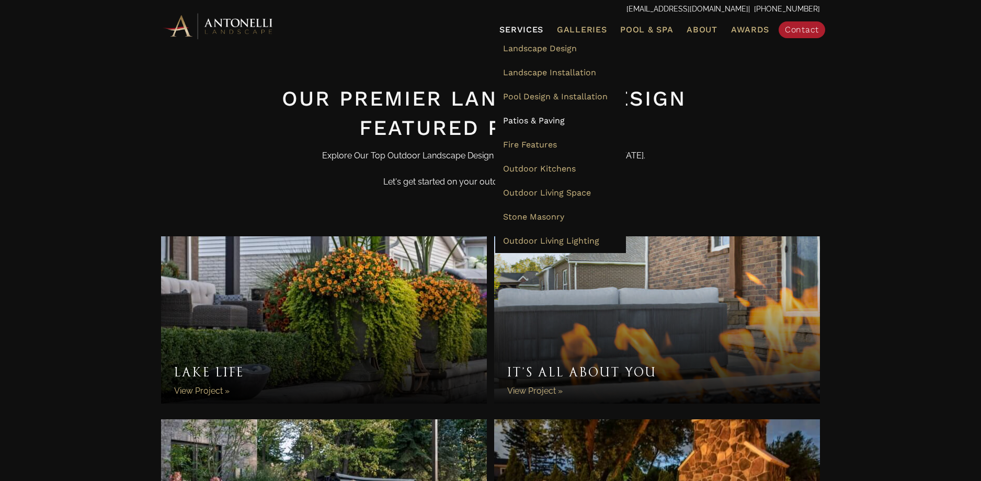
click at [549, 121] on span "Patios & Paving" at bounding box center [534, 121] width 62 height 10
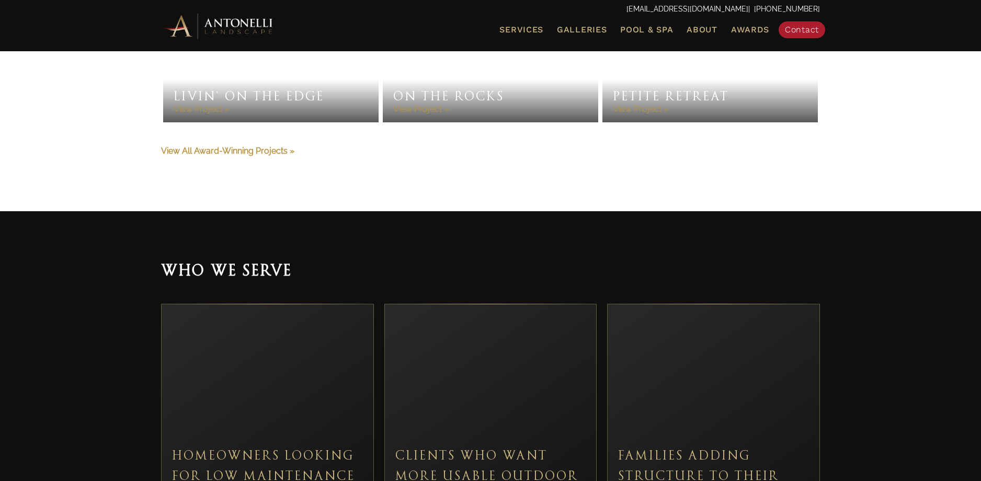
scroll to position [3262, 0]
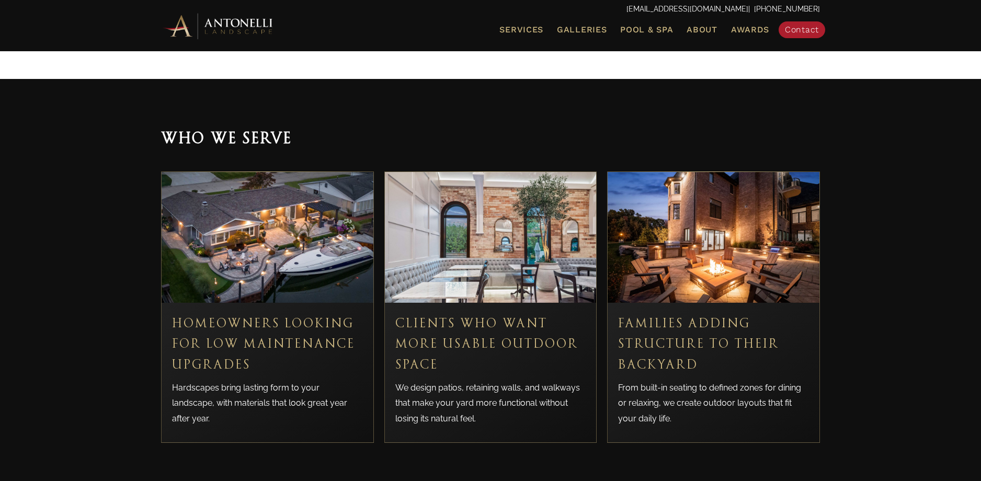
click at [697, 237] on img at bounding box center [714, 237] width 212 height 131
click at [732, 313] on h3 "Families Adding Structure to Their Backyard" at bounding box center [713, 344] width 191 height 62
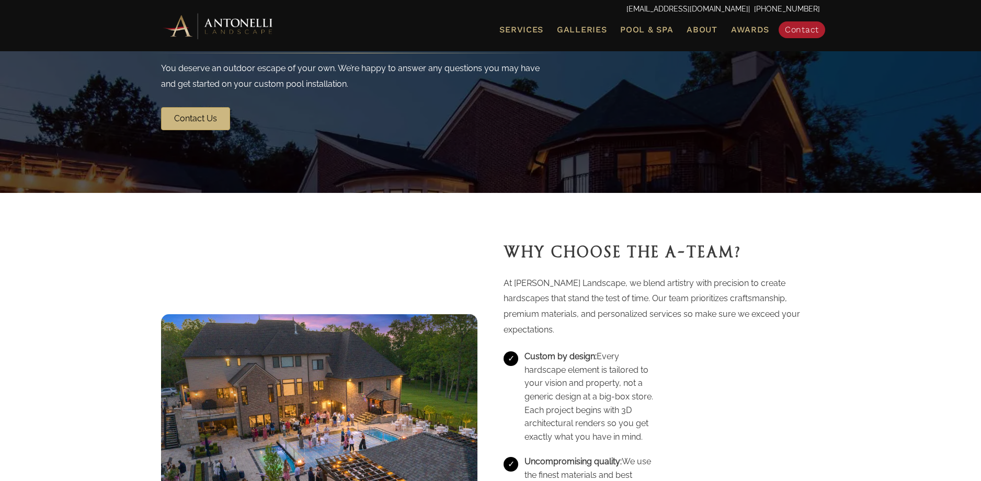
scroll to position [1819, 0]
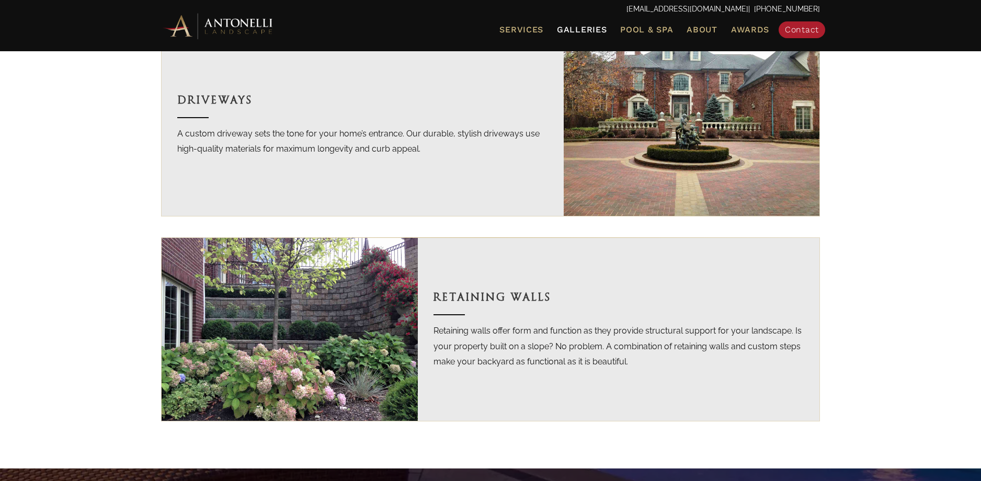
click at [594, 29] on span "Galleries" at bounding box center [582, 30] width 50 height 10
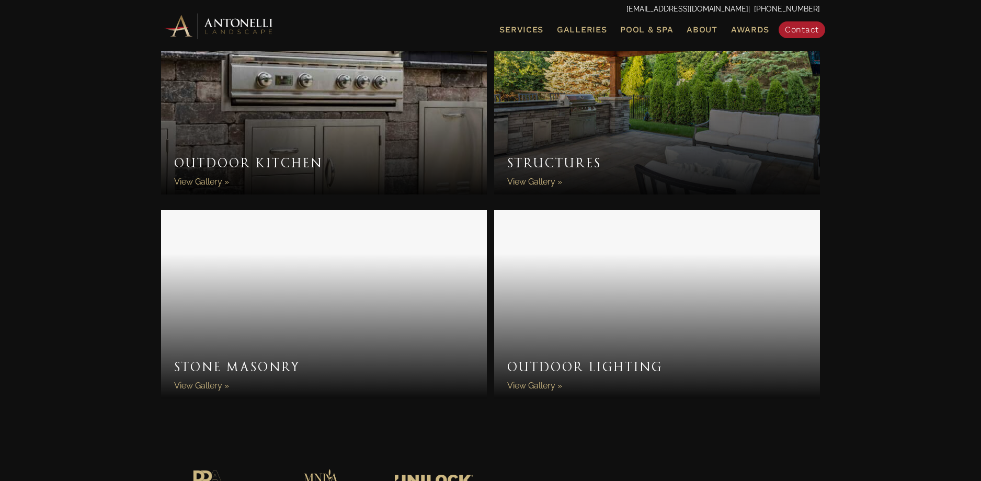
scroll to position [826, 0]
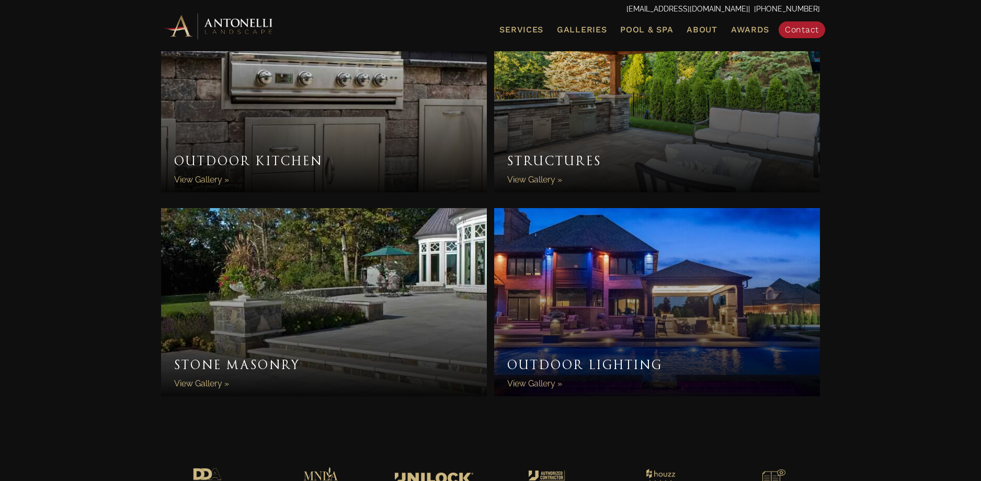
click at [305, 267] on link "Stone Masonry" at bounding box center [324, 302] width 326 height 188
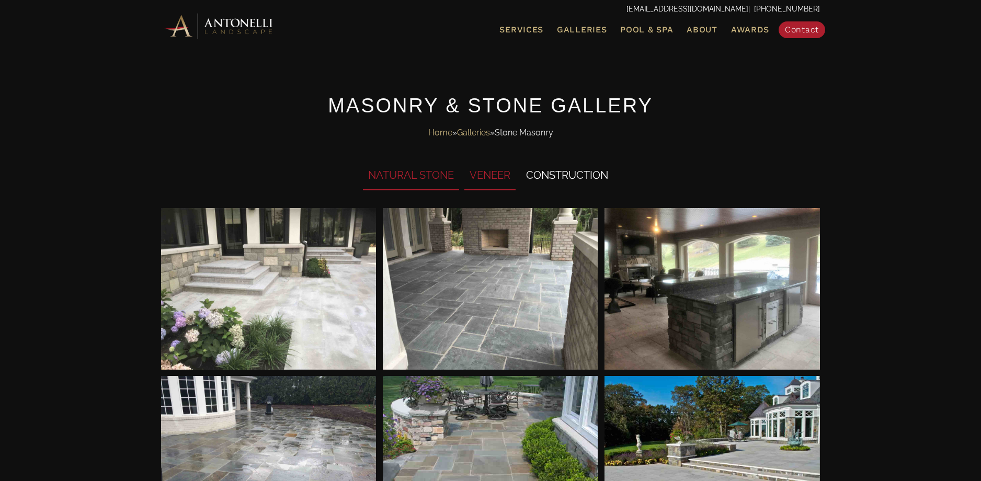
click at [505, 180] on li "VENEER" at bounding box center [489, 176] width 51 height 29
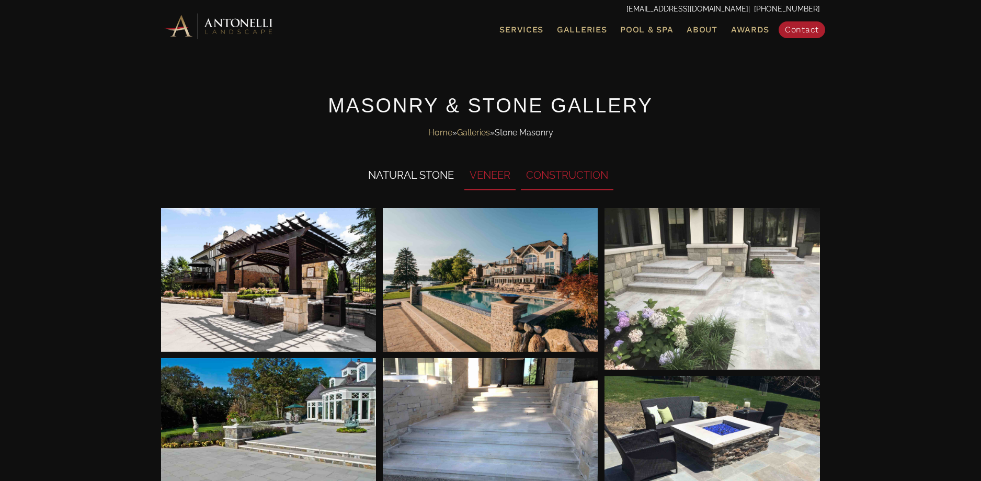
click at [568, 178] on li "CONSTRUCTION" at bounding box center [567, 176] width 93 height 29
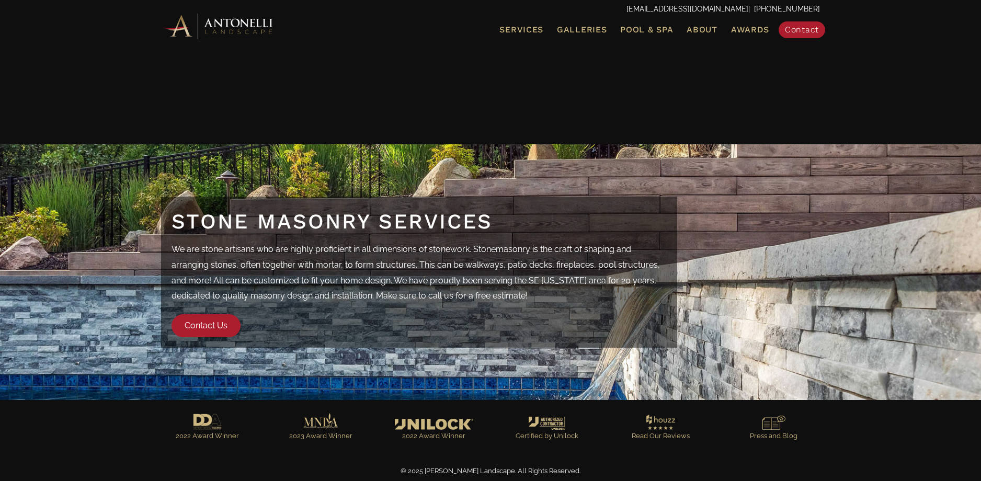
scroll to position [3290, 0]
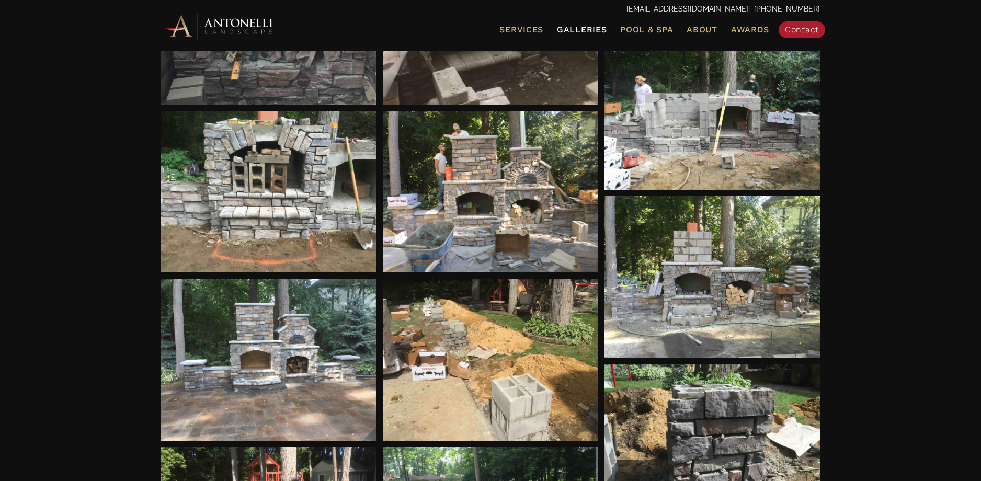
click at [585, 30] on span "Galleries" at bounding box center [582, 30] width 50 height 10
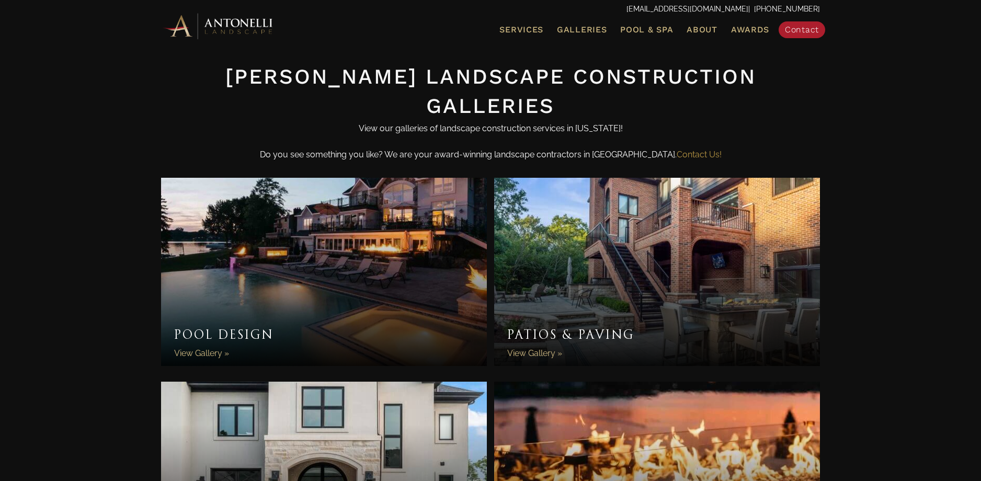
scroll to position [447, 0]
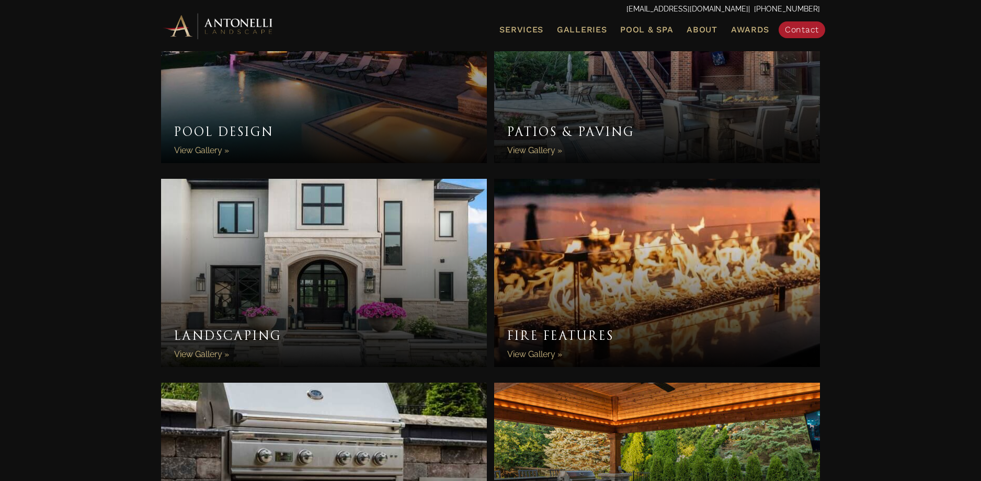
click at [646, 267] on link "Fire Features" at bounding box center [657, 273] width 326 height 188
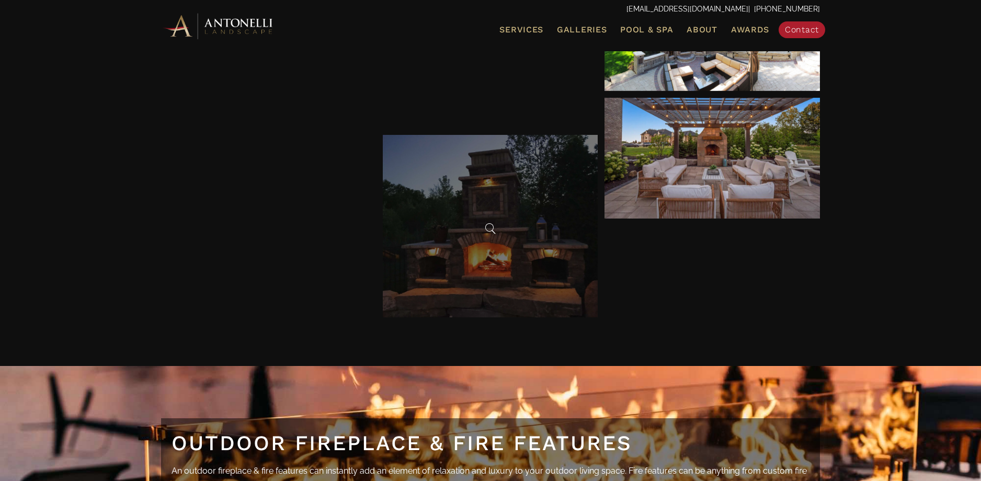
scroll to position [3386, 0]
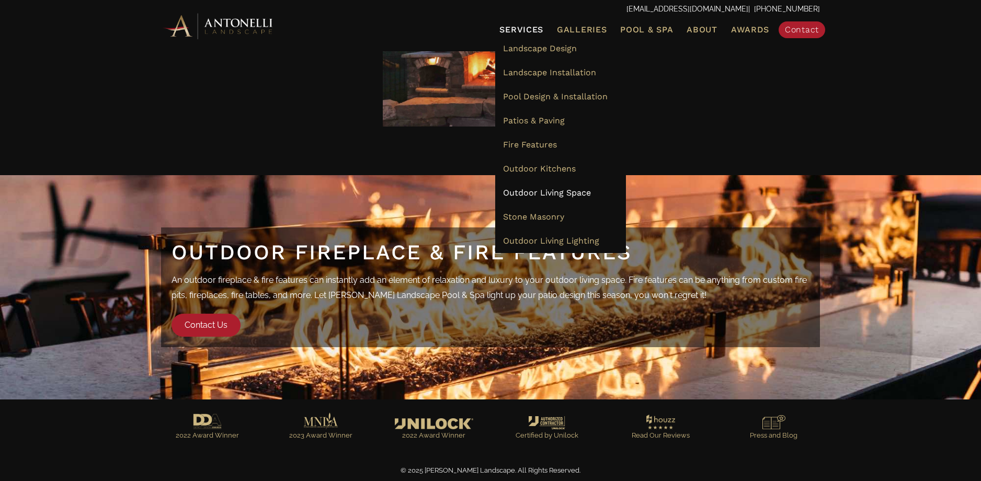
click at [553, 192] on span "Outdoor Living Space" at bounding box center [547, 193] width 88 height 10
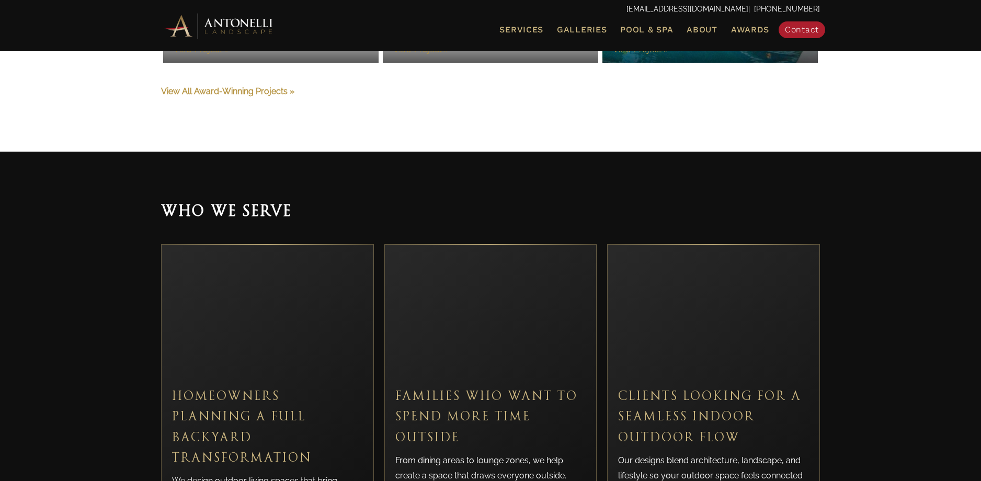
scroll to position [2260, 0]
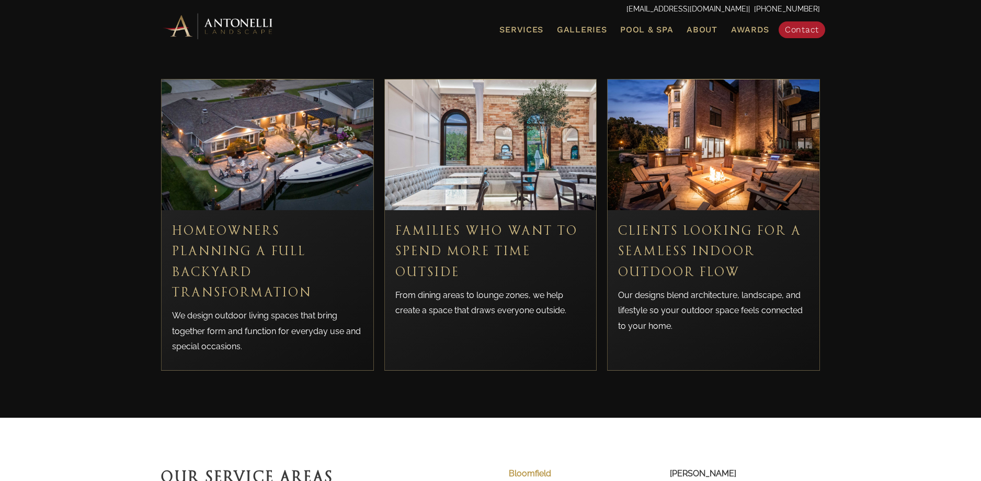
click at [681, 221] on h3 "Clients Looking for a Seamless Indoor Outdoor Flow" at bounding box center [713, 252] width 191 height 62
click at [679, 288] on p "Our designs blend architecture, landscape, and lifestyle so your outdoor space …" at bounding box center [713, 311] width 191 height 47
click at [713, 210] on div "Clients Looking for a Seamless Indoor Outdoor Flow Our designs blend architectu…" at bounding box center [714, 279] width 212 height 139
click at [715, 210] on div "Clients Looking for a Seamless Indoor Outdoor Flow Our designs blend architectu…" at bounding box center [714, 279] width 212 height 139
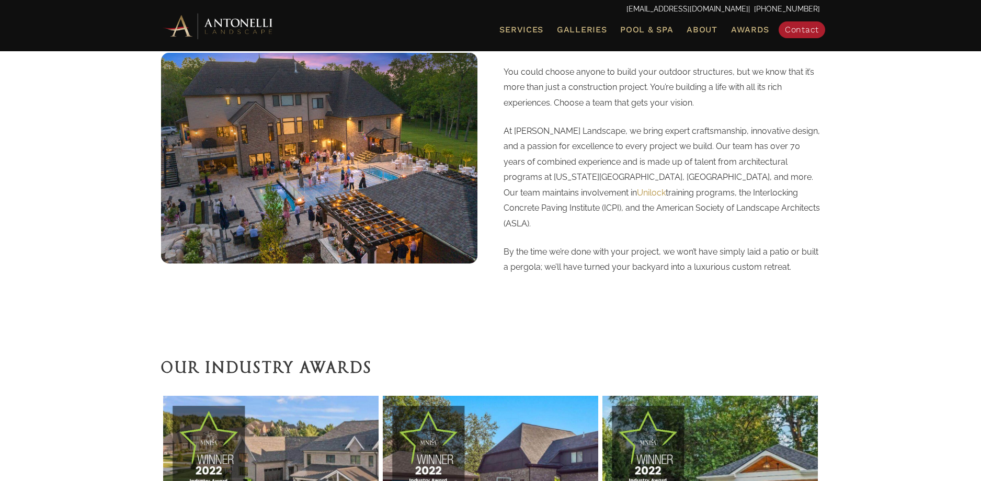
scroll to position [1023, 0]
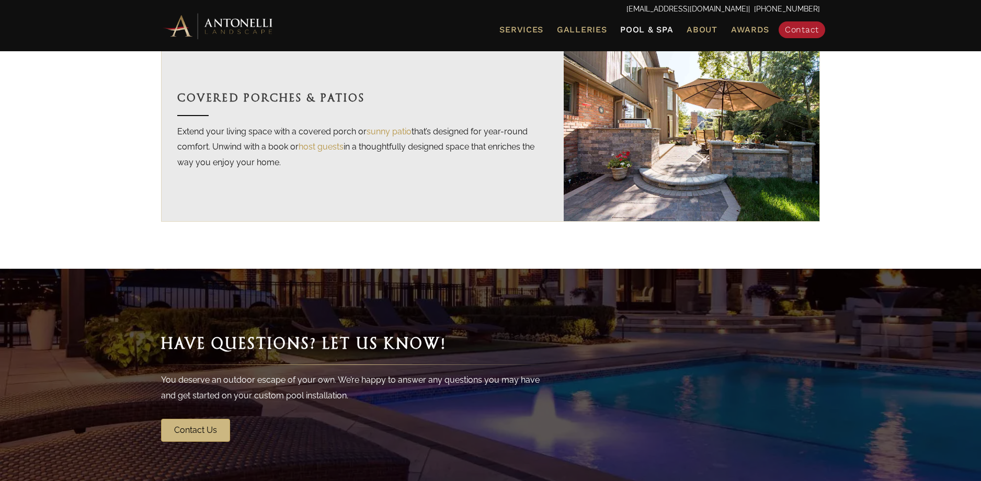
click at [646, 27] on span "Pool & Spa" at bounding box center [646, 30] width 53 height 10
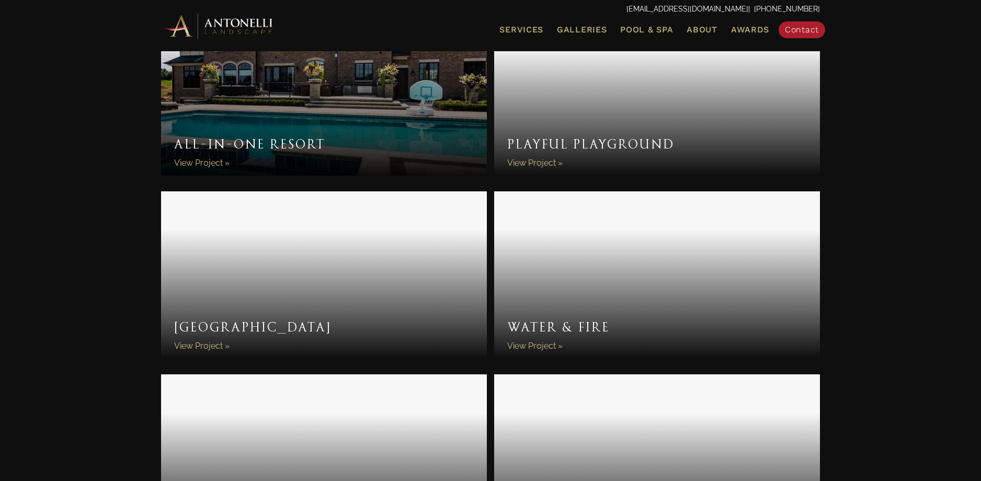
scroll to position [2867, 0]
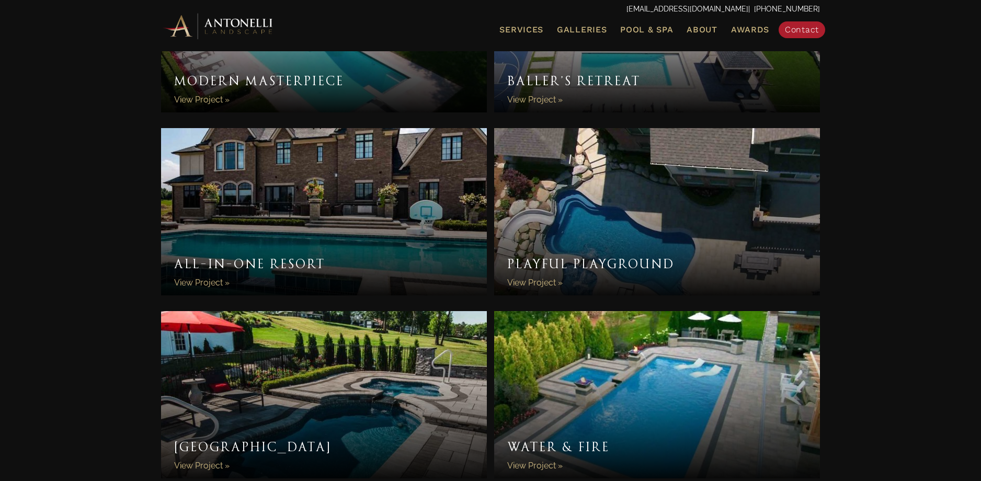
click at [422, 147] on link "All-In-One Resort" at bounding box center [324, 211] width 326 height 167
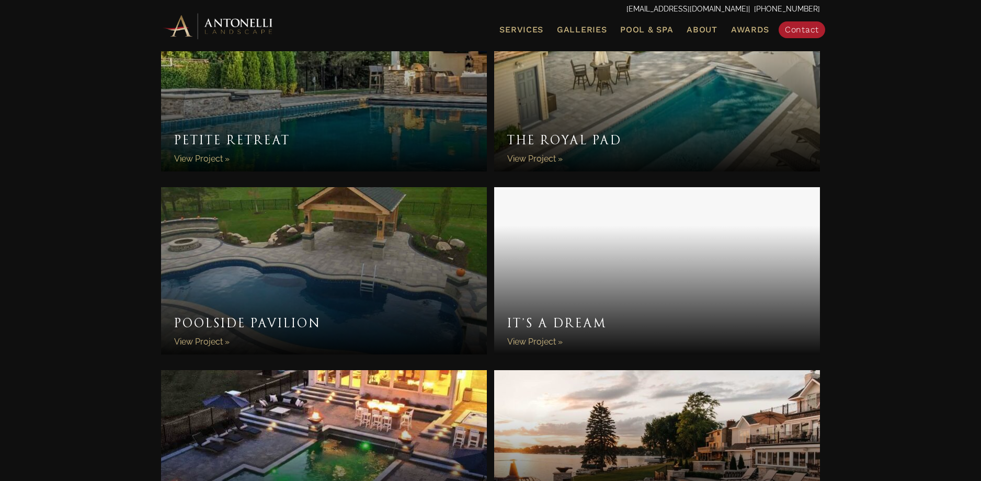
scroll to position [2257, 0]
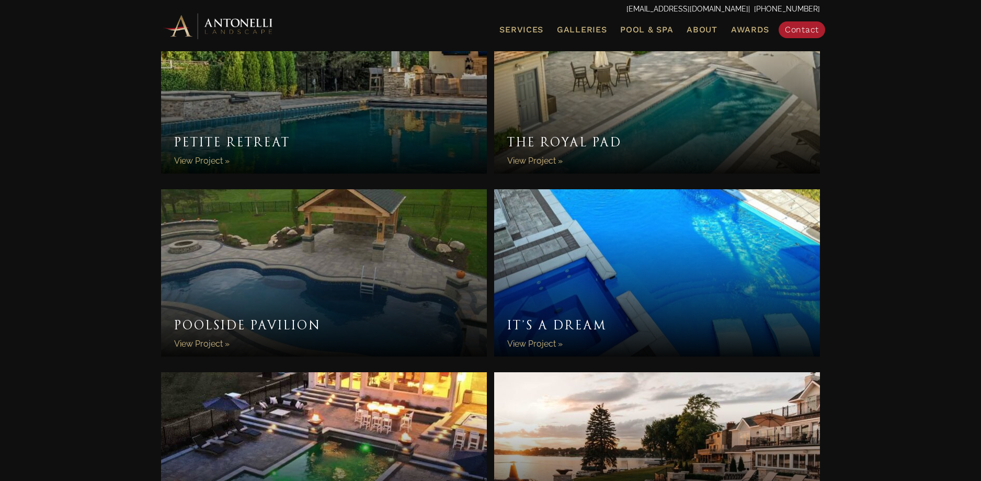
click at [242, 256] on link "Poolside Pavilion" at bounding box center [324, 272] width 326 height 167
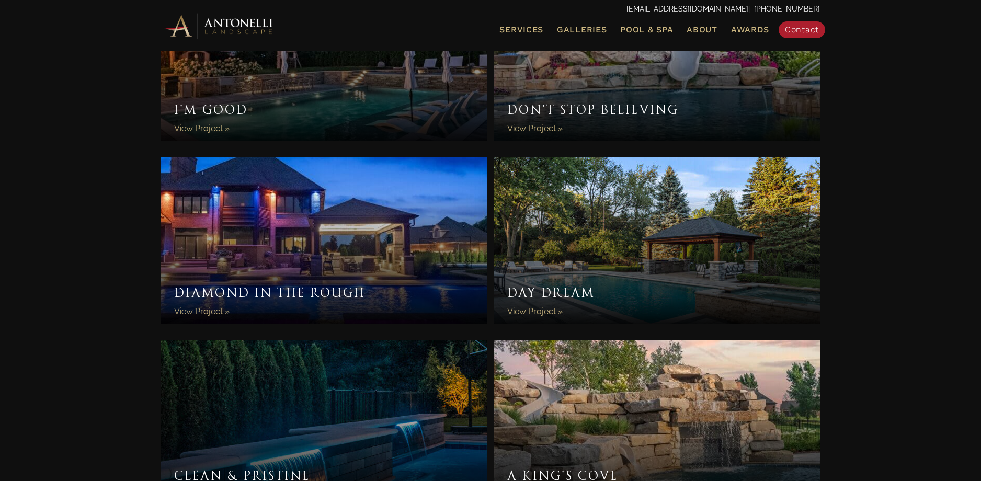
scroll to position [325, 0]
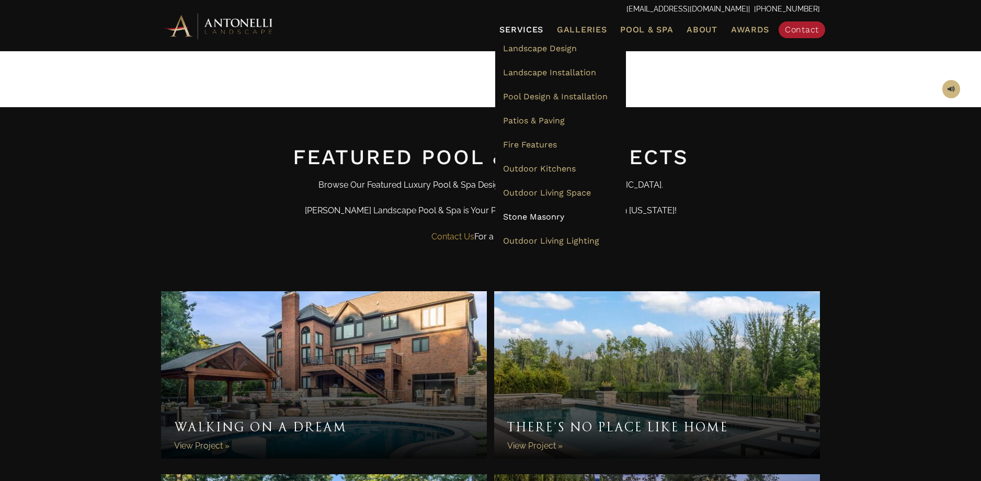
click at [557, 217] on span "Stone Masonry" at bounding box center [533, 217] width 61 height 10
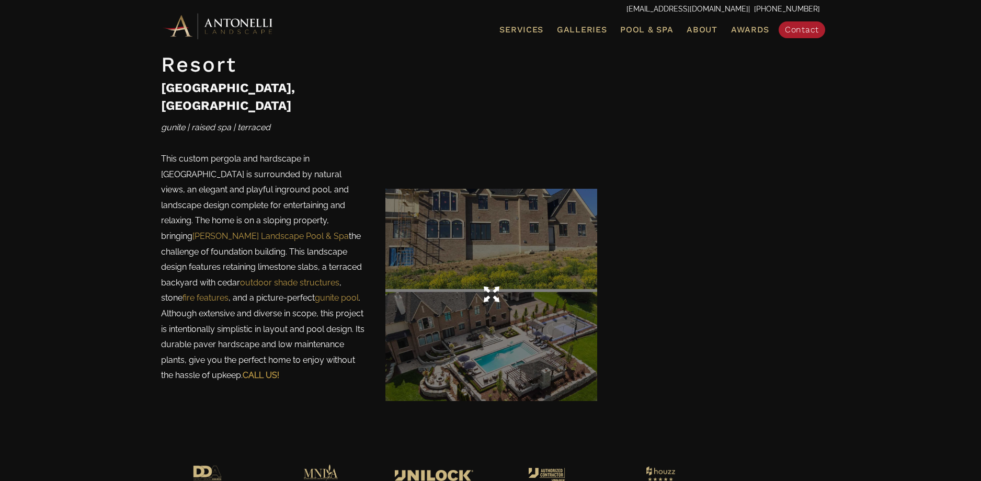
scroll to position [2884, 0]
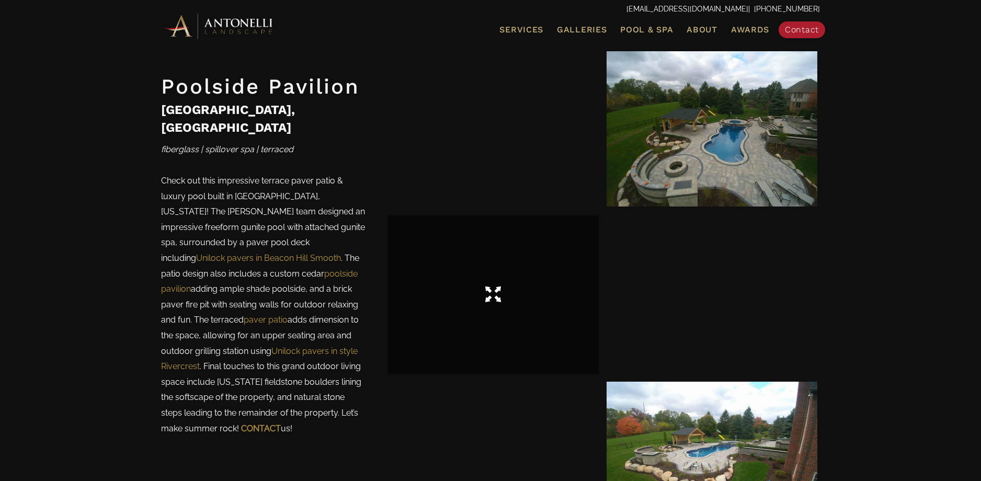
scroll to position [591, 0]
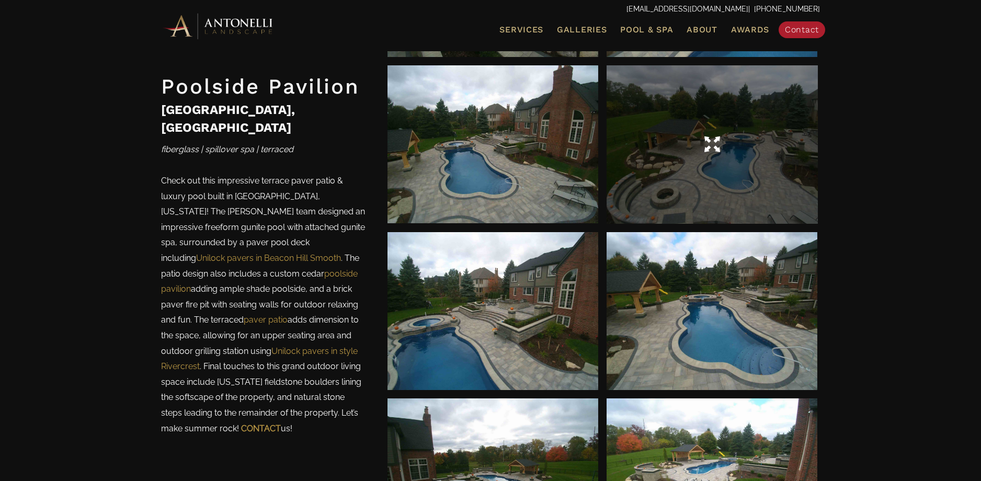
click at [691, 194] on div at bounding box center [712, 144] width 211 height 158
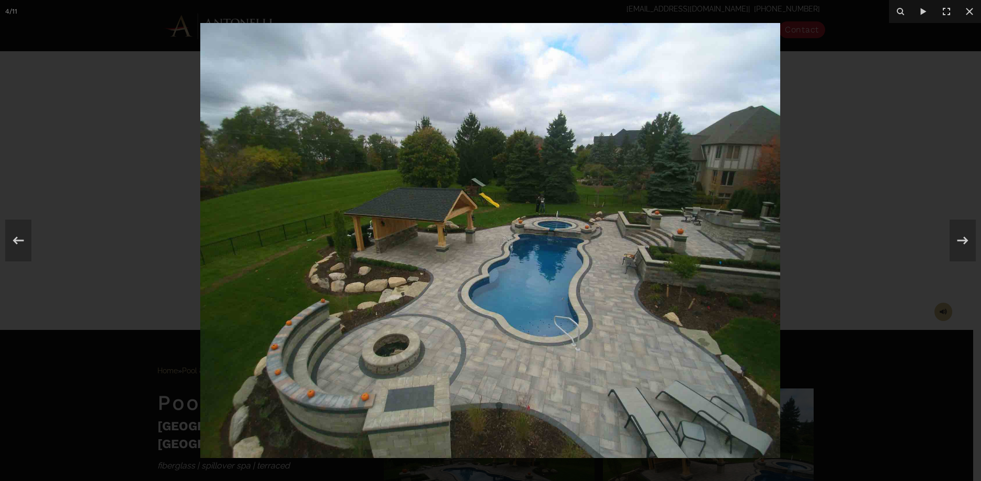
scroll to position [84, 0]
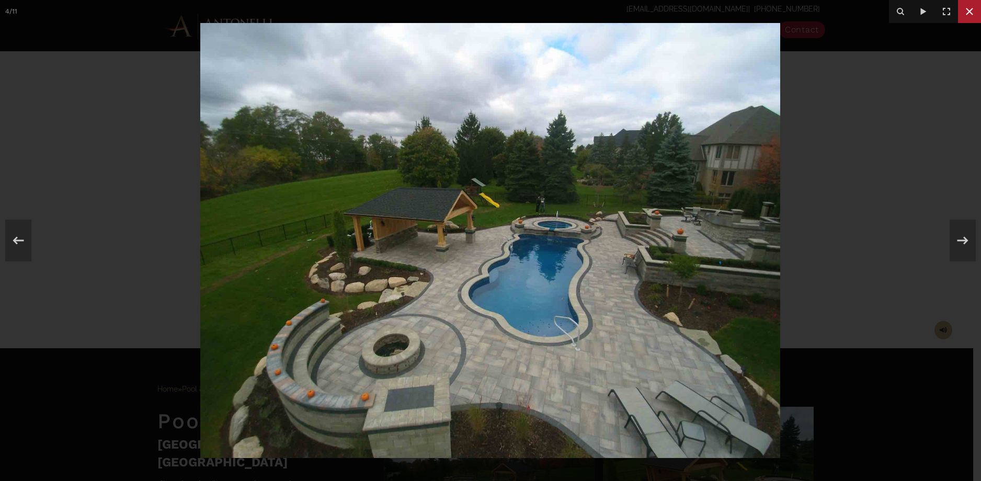
click at [967, 14] on icon at bounding box center [969, 11] width 7 height 7
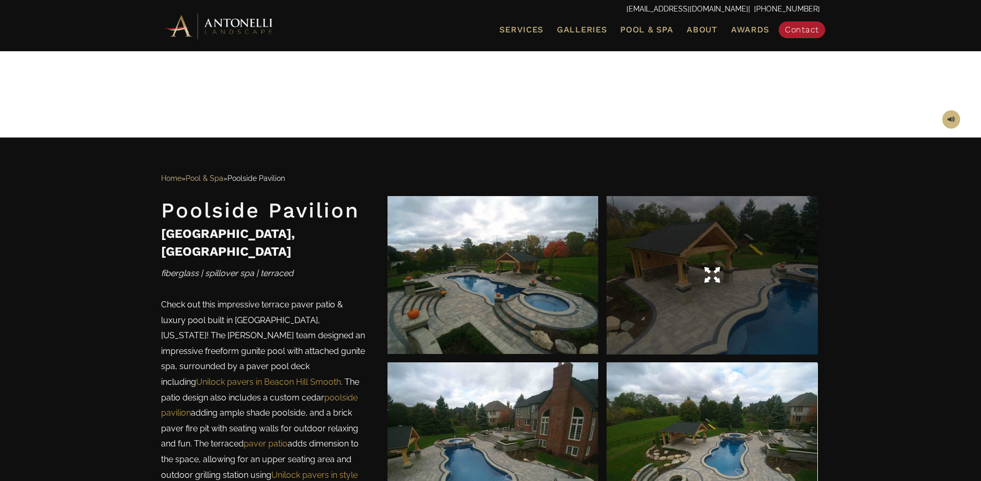
scroll to position [210, 0]
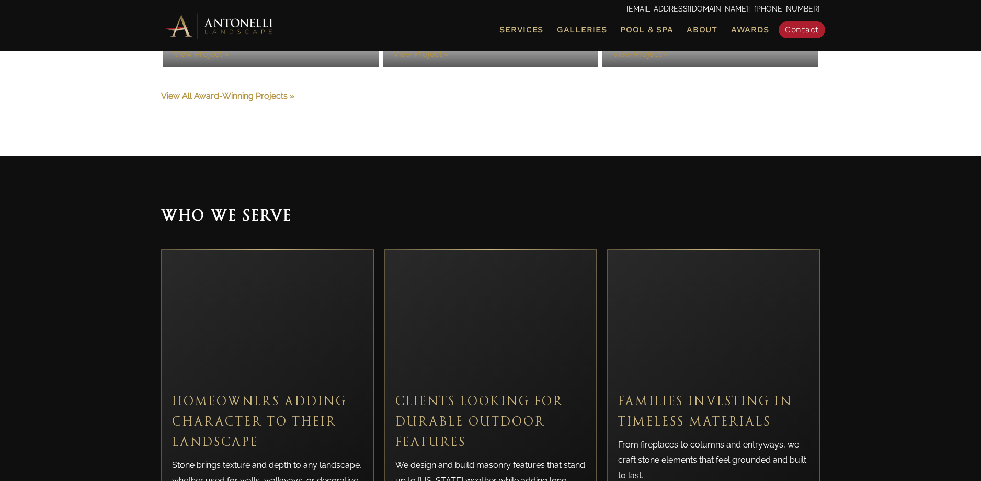
scroll to position [2101, 0]
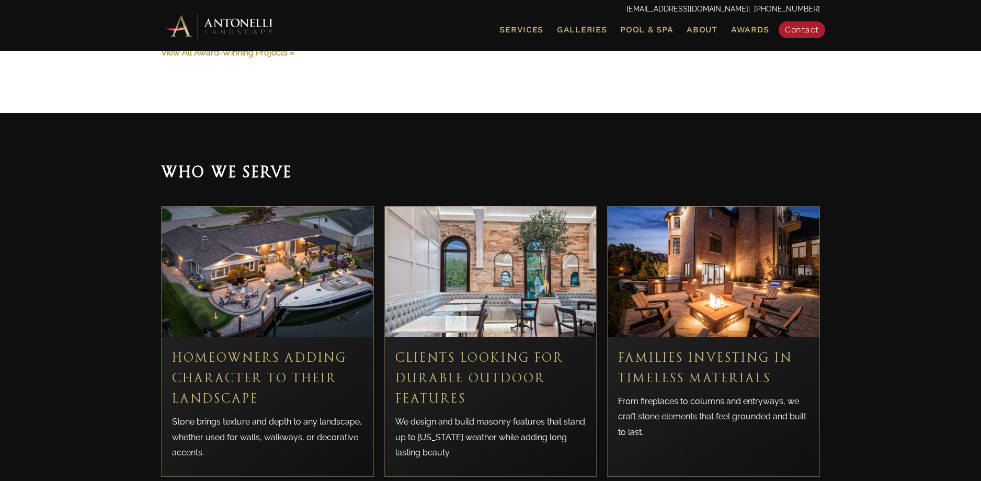
click at [712, 261] on img at bounding box center [714, 272] width 212 height 131
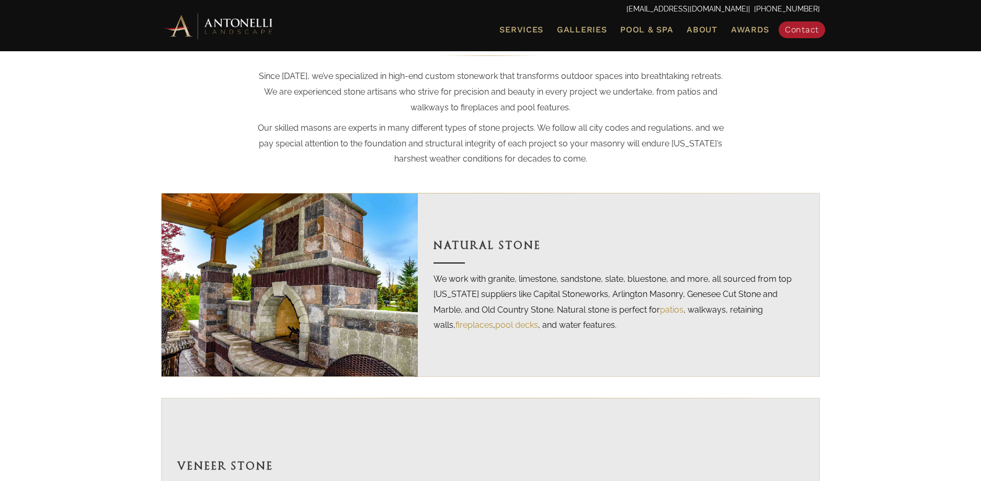
scroll to position [583, 0]
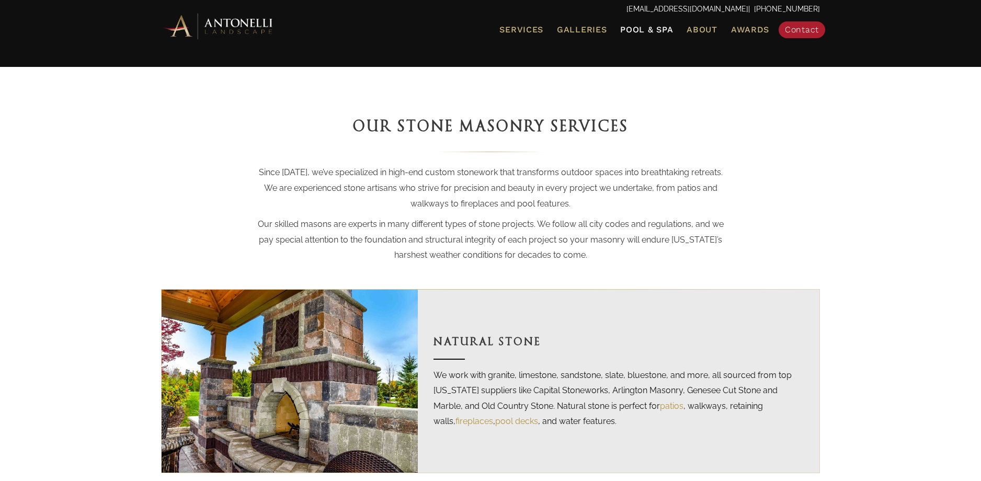
click at [653, 29] on span "Pool & Spa" at bounding box center [646, 30] width 53 height 10
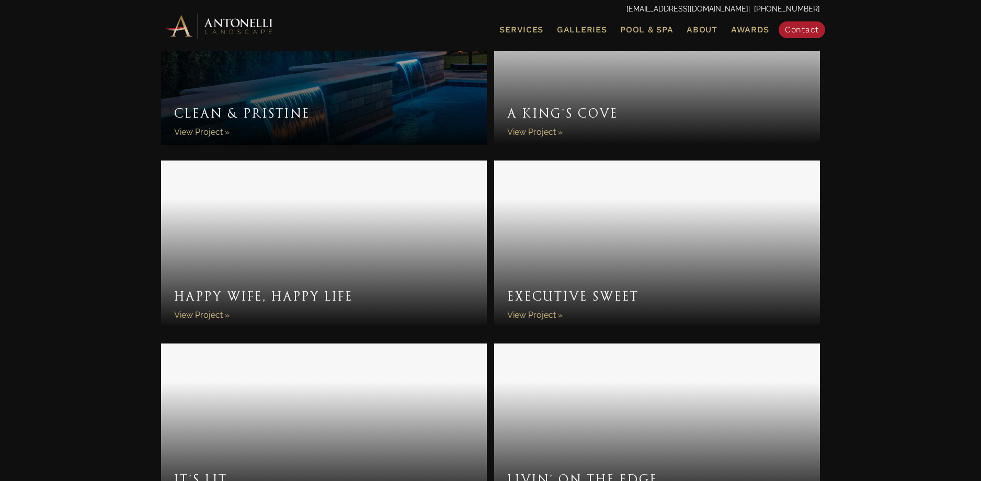
scroll to position [1383, 0]
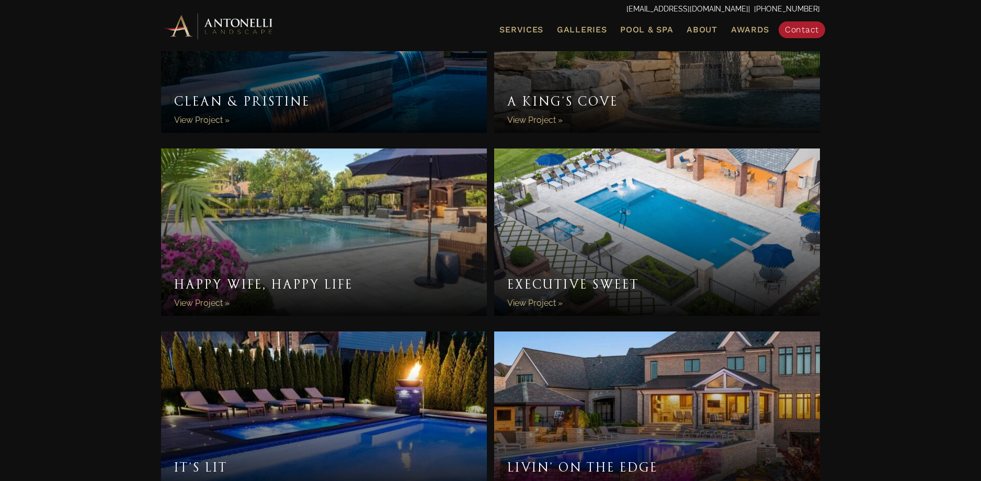
click at [660, 224] on link "Executive Sweet" at bounding box center [657, 232] width 326 height 167
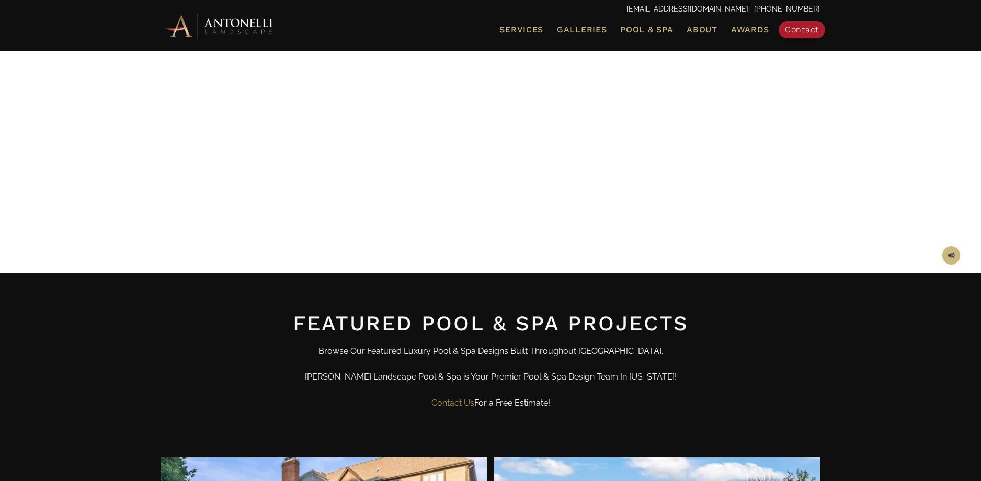
scroll to position [0, 0]
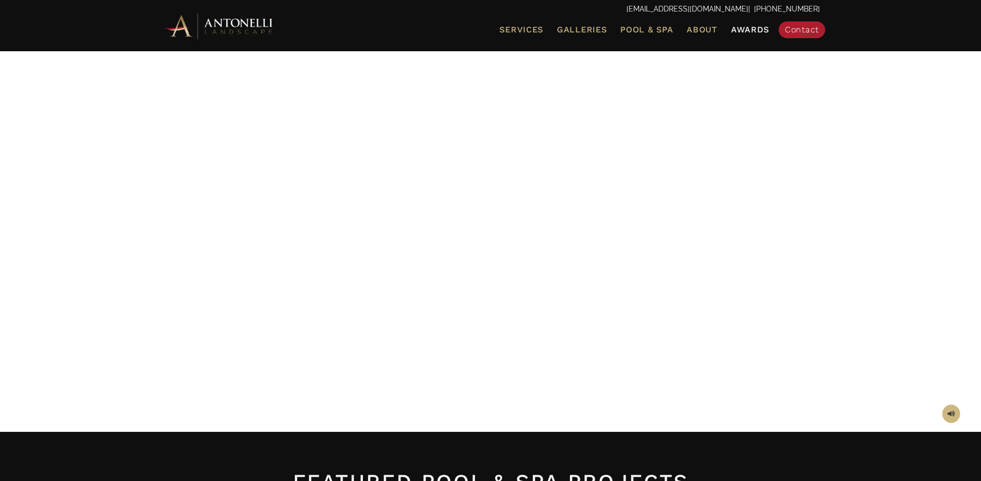
click at [752, 27] on span "Awards" at bounding box center [750, 30] width 38 height 10
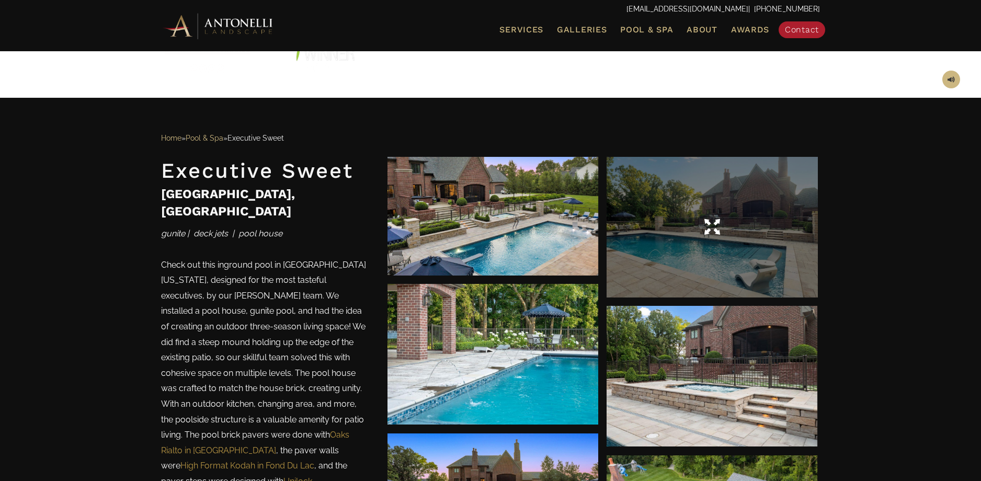
scroll to position [460, 0]
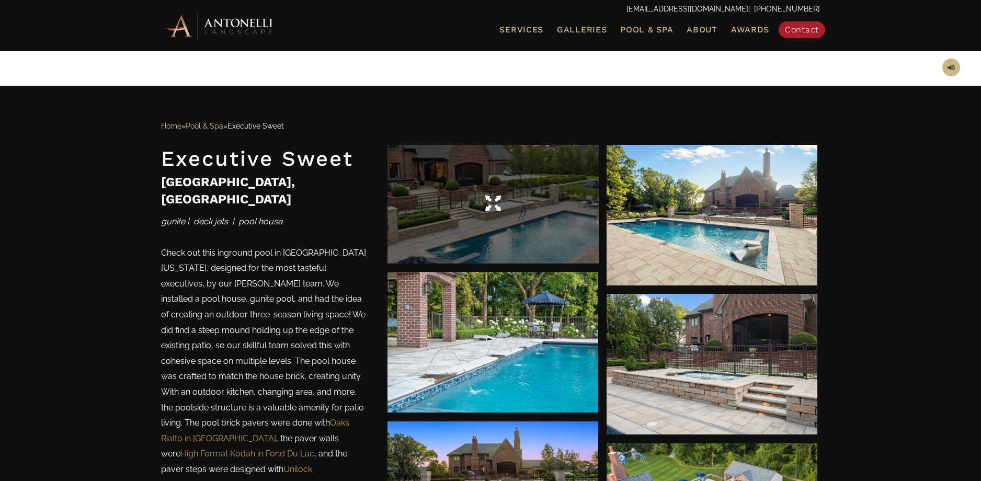
click at [509, 234] on div at bounding box center [492, 204] width 211 height 119
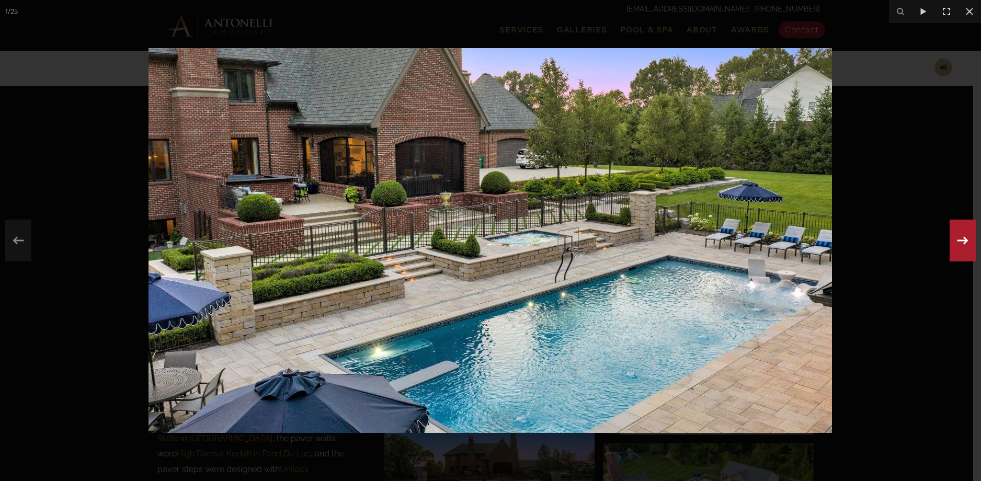
click at [966, 238] on icon at bounding box center [962, 240] width 11 height 8
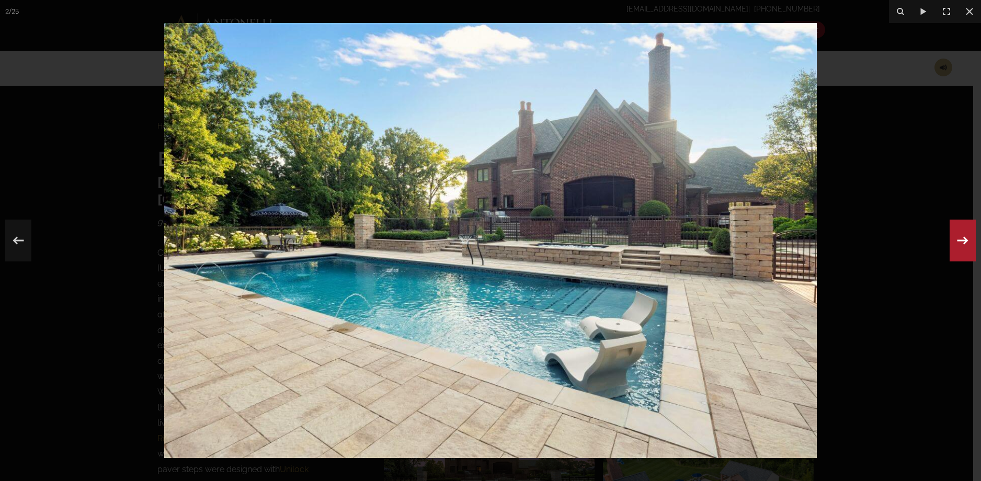
click at [966, 238] on div "2 / 25" at bounding box center [490, 240] width 981 height 481
click at [962, 238] on icon at bounding box center [962, 240] width 19 height 35
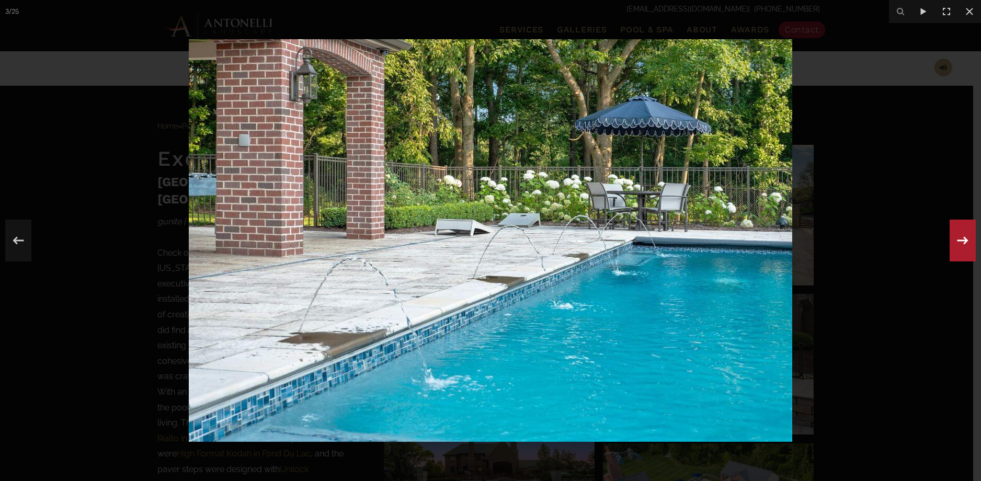
click at [962, 238] on div "3 / 25" at bounding box center [490, 240] width 981 height 481
click at [965, 238] on icon at bounding box center [962, 240] width 11 height 8
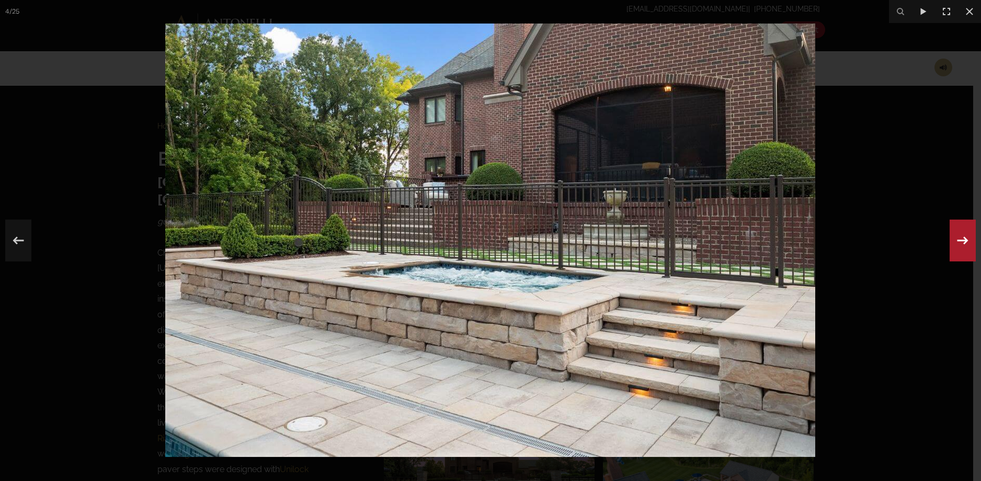
click at [963, 238] on icon at bounding box center [962, 240] width 19 height 35
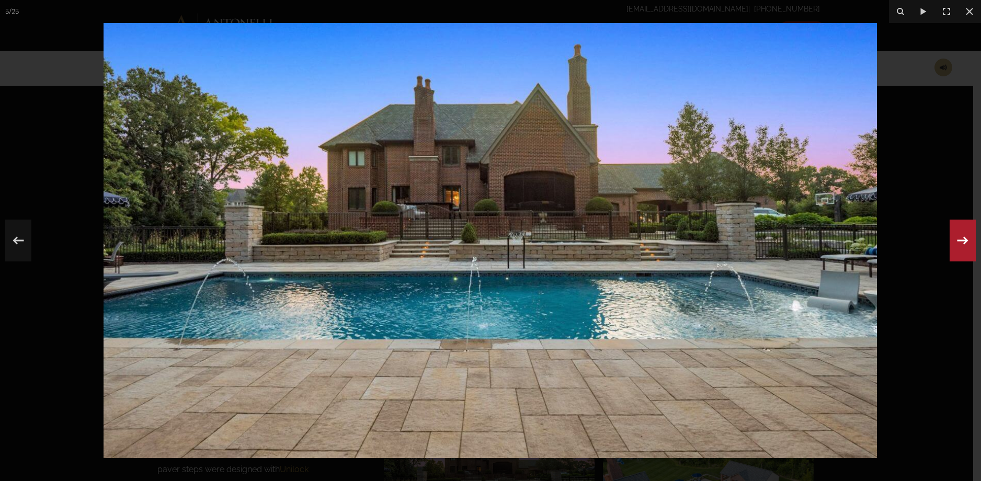
click at [963, 238] on icon at bounding box center [962, 240] width 19 height 35
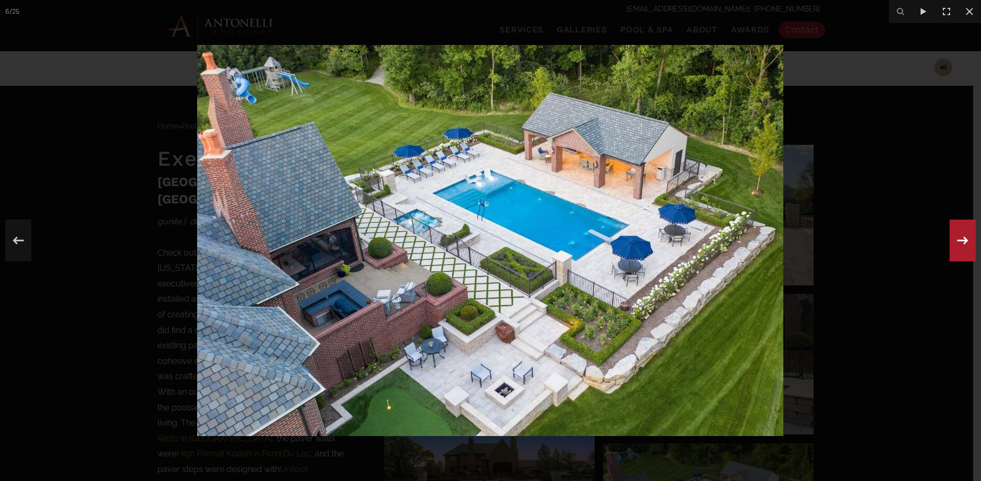
click at [963, 238] on div "6 / 25" at bounding box center [490, 240] width 981 height 481
click at [962, 238] on icon at bounding box center [962, 240] width 19 height 35
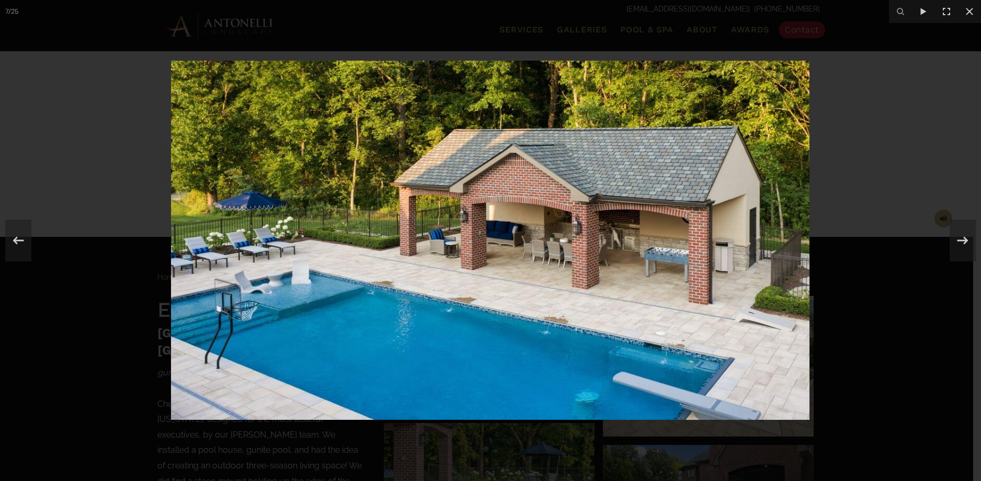
scroll to position [230, 0]
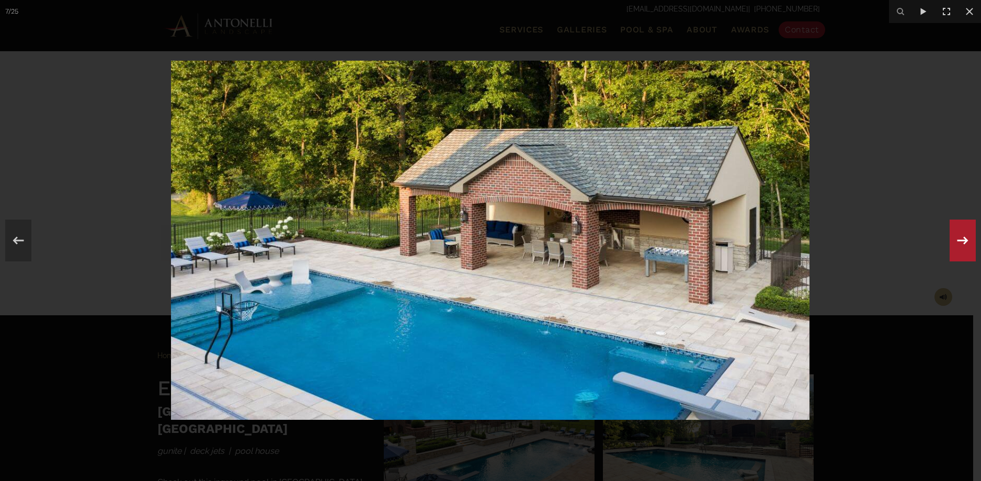
click at [969, 237] on icon at bounding box center [962, 240] width 19 height 35
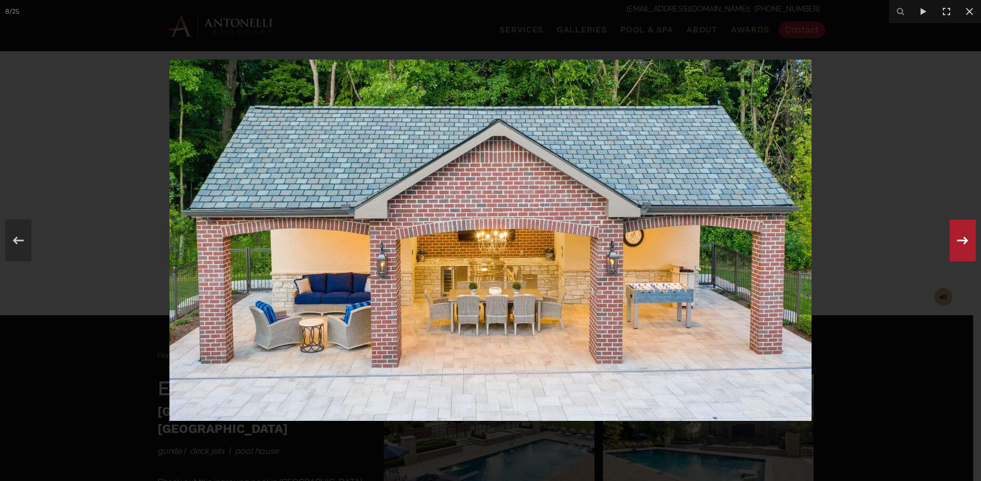
click at [969, 237] on icon at bounding box center [962, 240] width 19 height 35
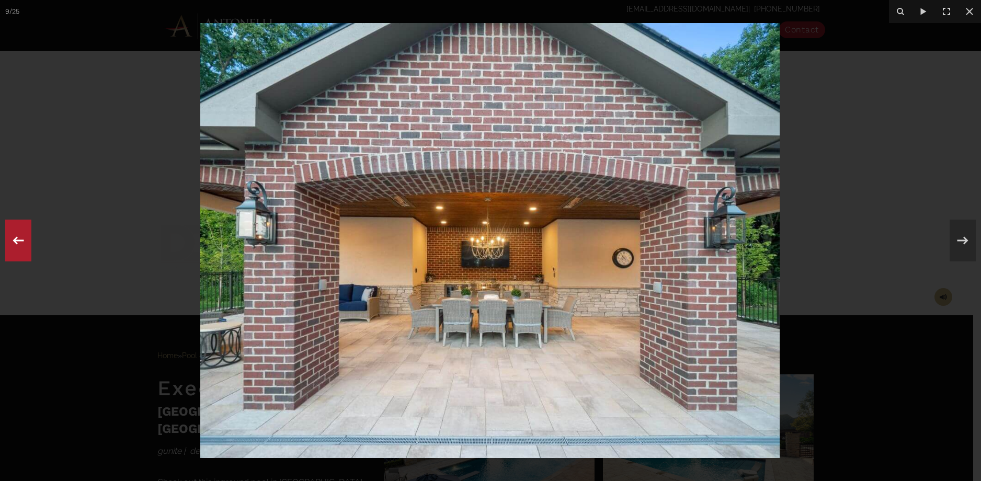
click at [11, 235] on icon at bounding box center [18, 240] width 19 height 35
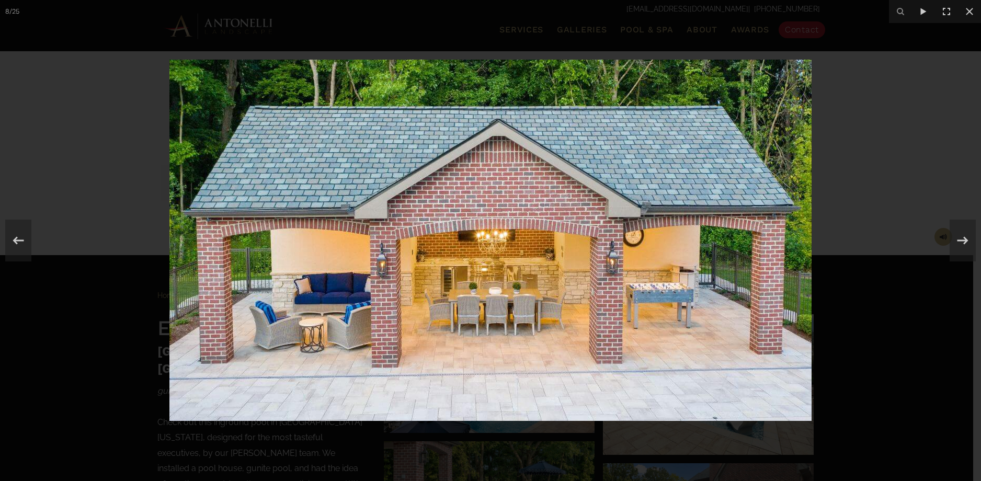
scroll to position [358, 0]
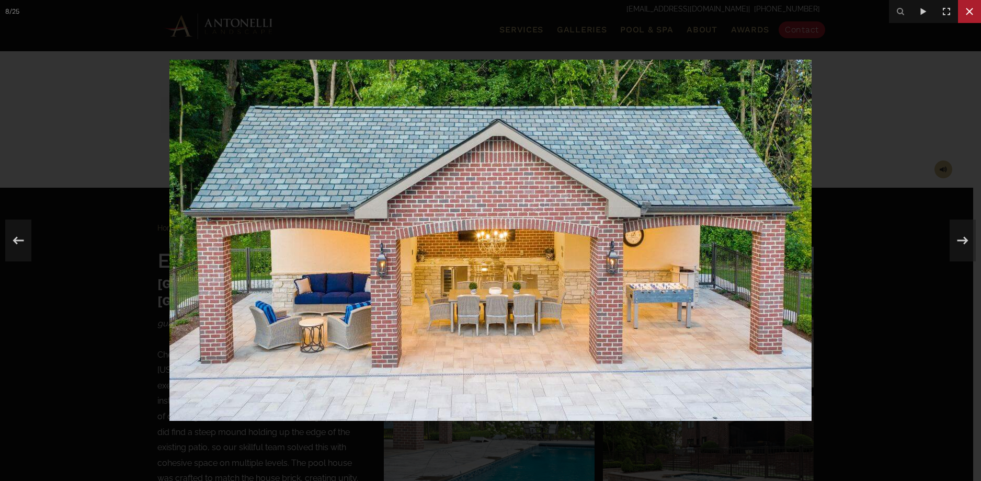
click at [976, 13] on button at bounding box center [969, 11] width 23 height 23
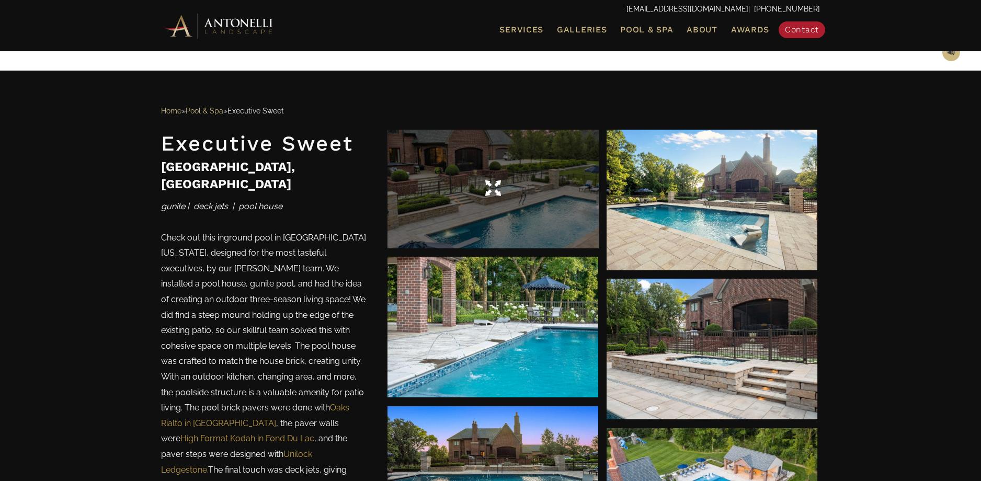
scroll to position [511, 0]
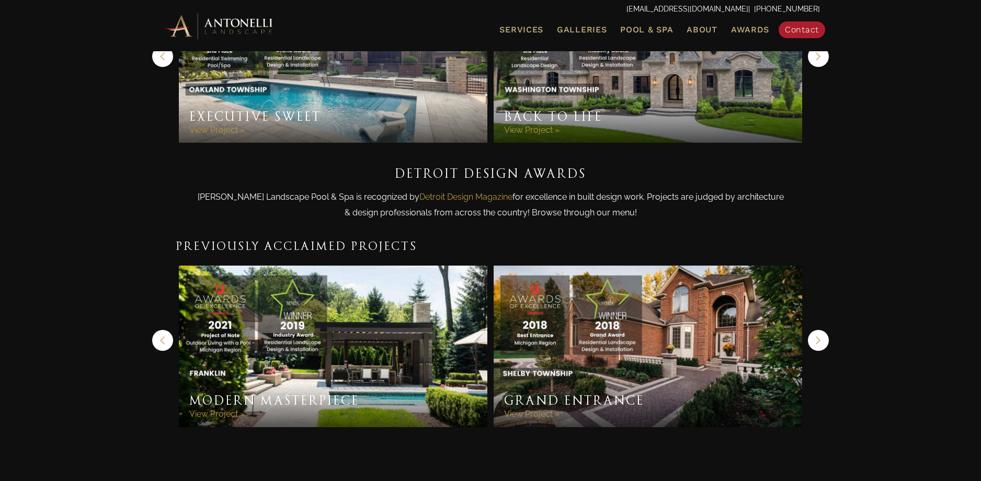
scroll to position [264, 0]
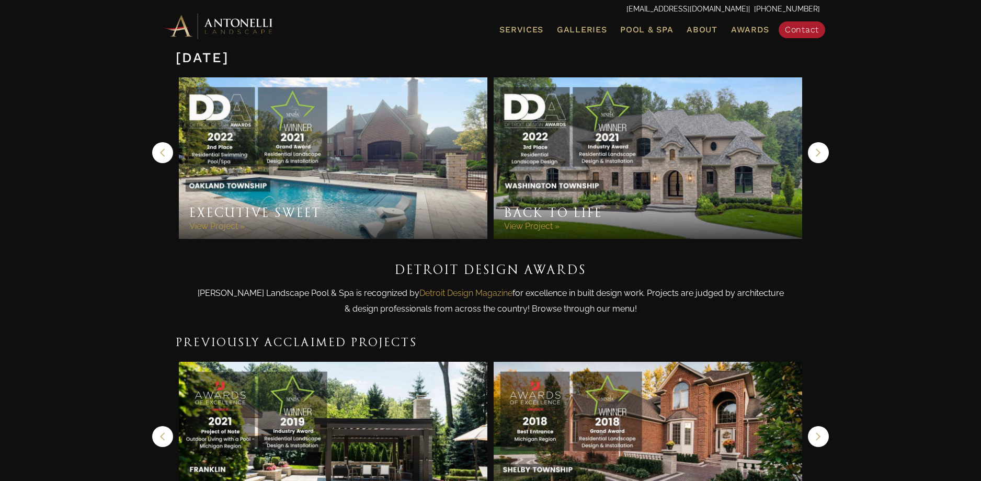
click at [702, 182] on div "Back to Life View Project »" at bounding box center [648, 210] width 309 height 57
click at [816, 145] on icon "button" at bounding box center [818, 153] width 6 height 16
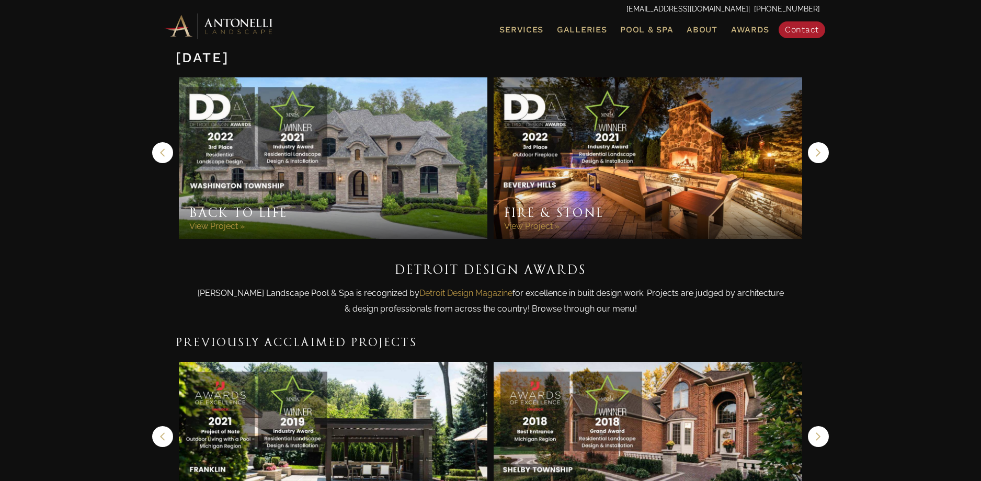
click at [813, 142] on button "Next" at bounding box center [818, 152] width 21 height 21
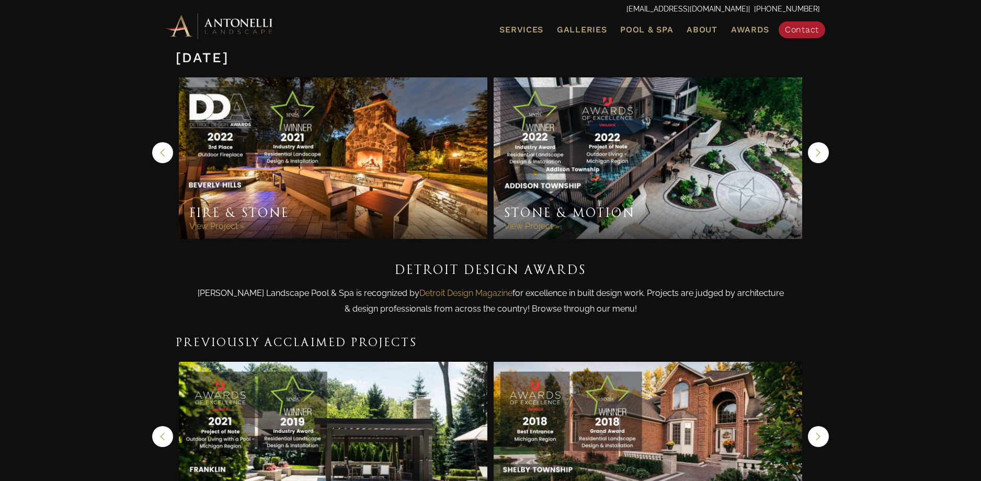
click at [812, 142] on button "Next" at bounding box center [818, 152] width 21 height 21
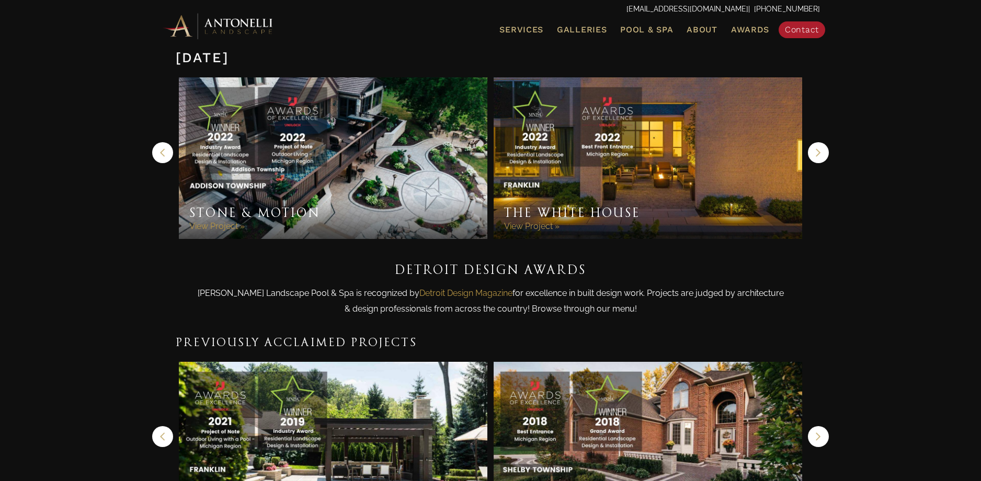
click at [812, 142] on button "Next" at bounding box center [818, 152] width 21 height 21
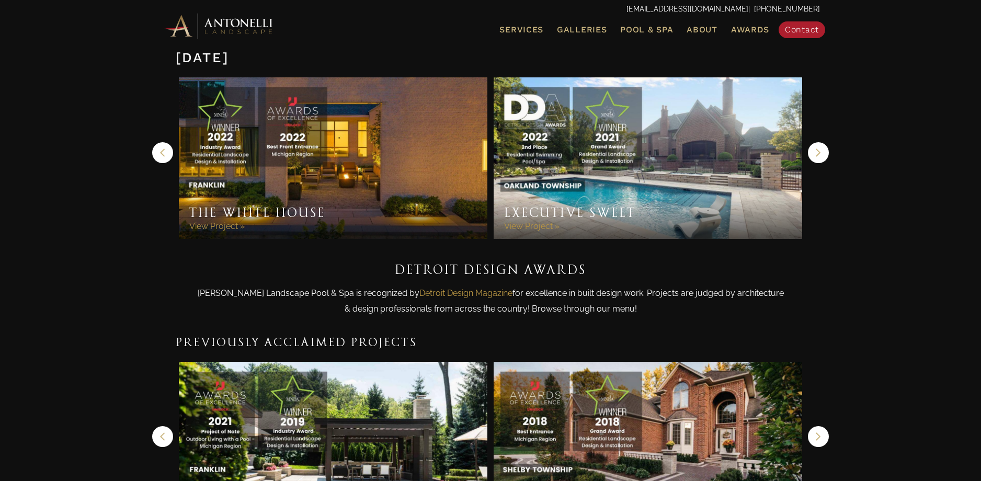
click at [812, 142] on button "Next" at bounding box center [818, 152] width 21 height 21
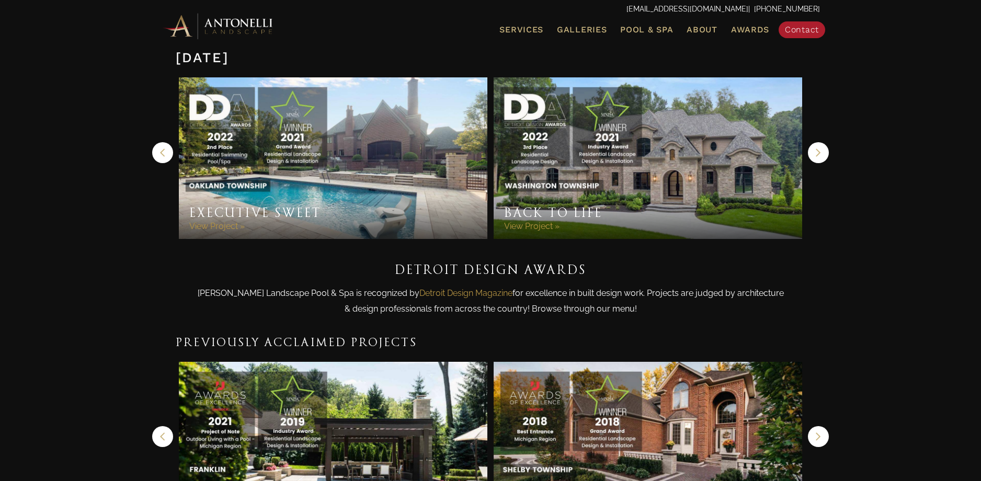
click at [811, 142] on button "Next" at bounding box center [818, 152] width 21 height 21
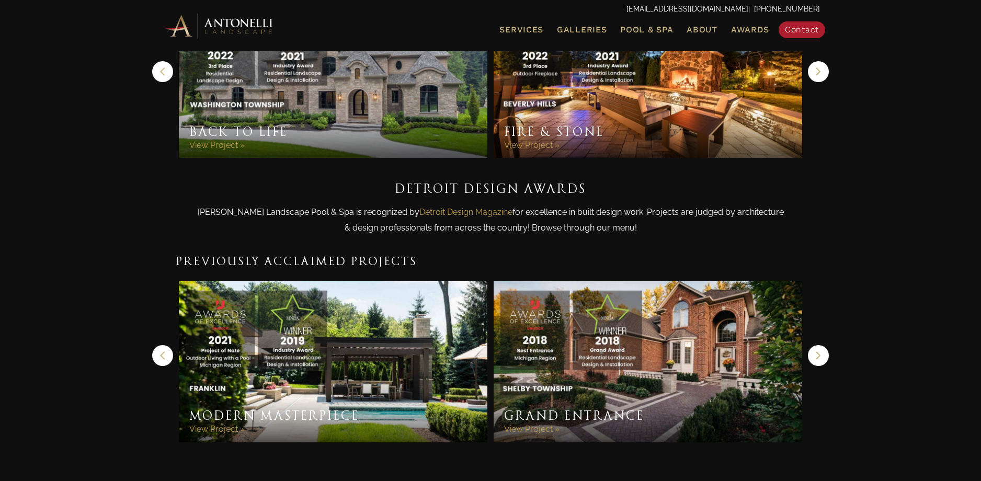
scroll to position [429, 0]
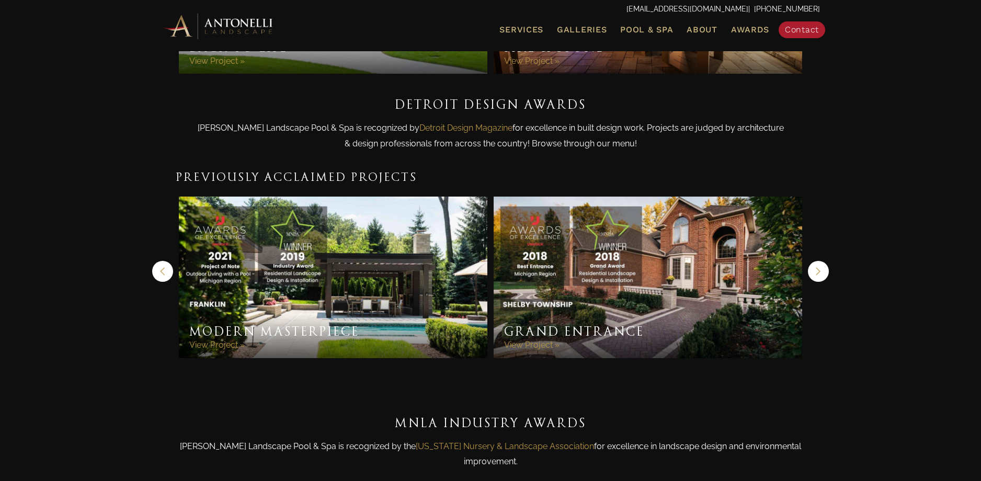
click at [822, 261] on button "Next" at bounding box center [818, 271] width 21 height 21
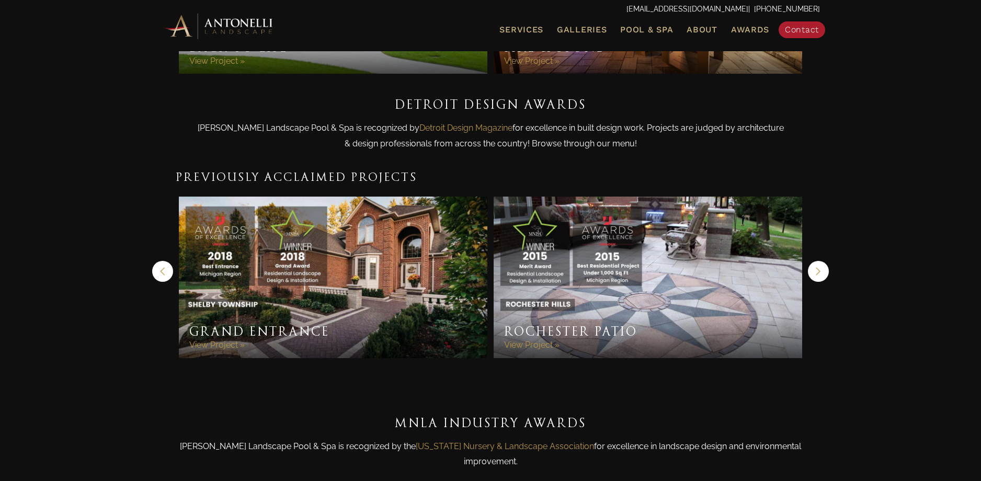
click at [814, 261] on button "Next" at bounding box center [818, 271] width 21 height 21
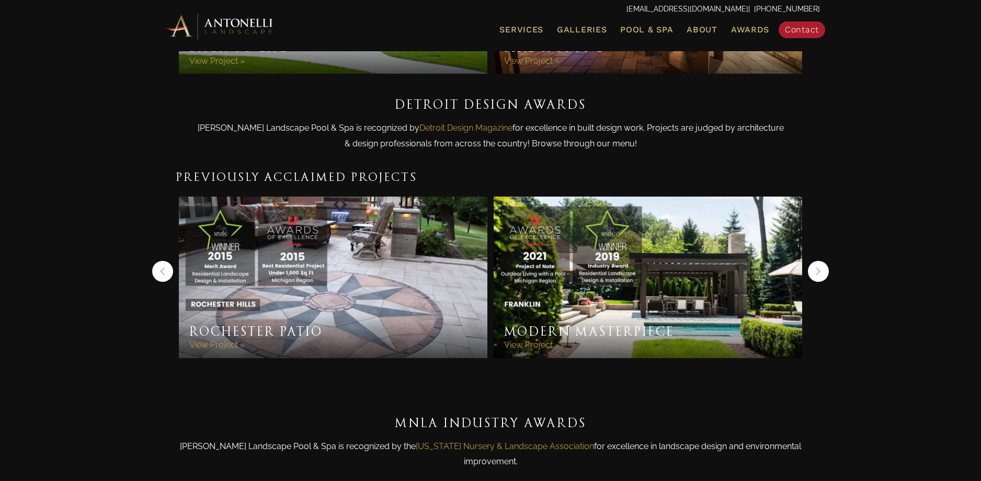
click at [816, 264] on icon "button" at bounding box center [818, 272] width 6 height 16
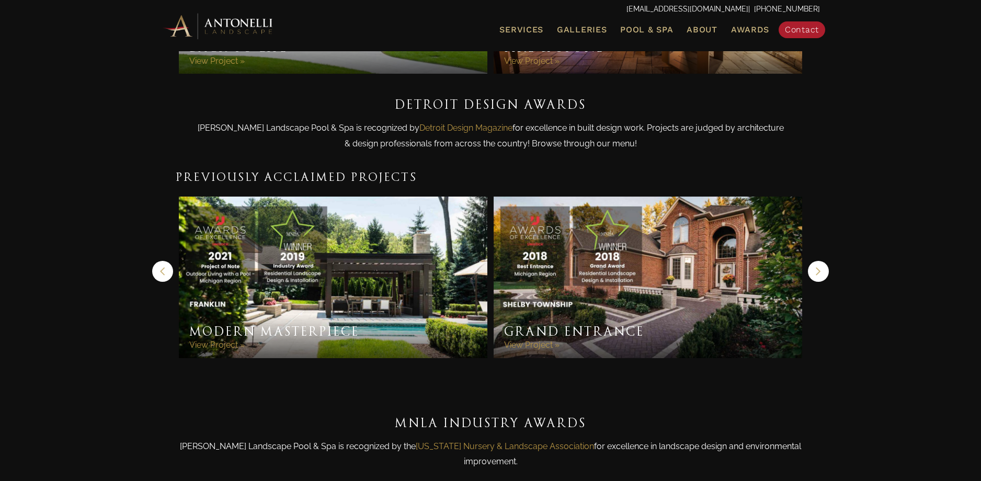
click at [816, 264] on icon "button" at bounding box center [818, 272] width 6 height 16
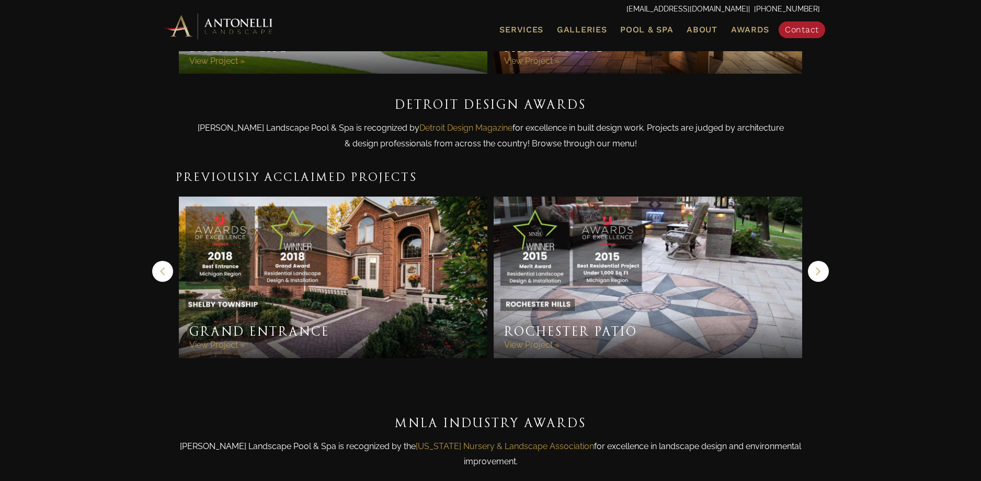
click at [816, 264] on icon "button" at bounding box center [818, 272] width 6 height 16
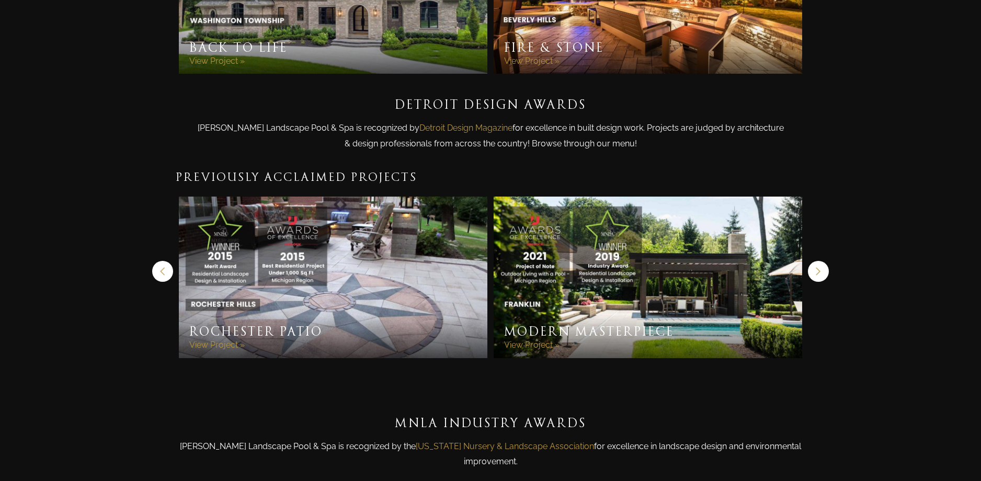
scroll to position [0, 0]
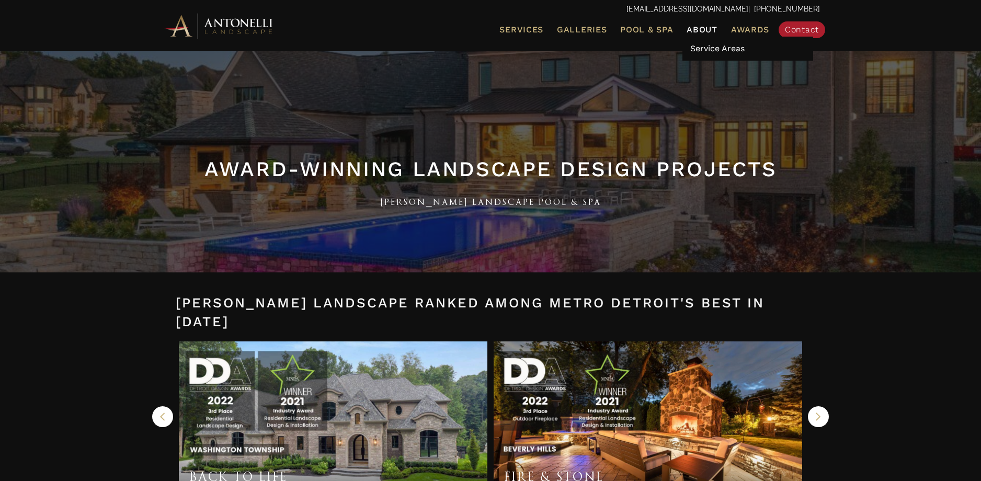
click at [713, 47] on span "Service Areas" at bounding box center [717, 48] width 54 height 10
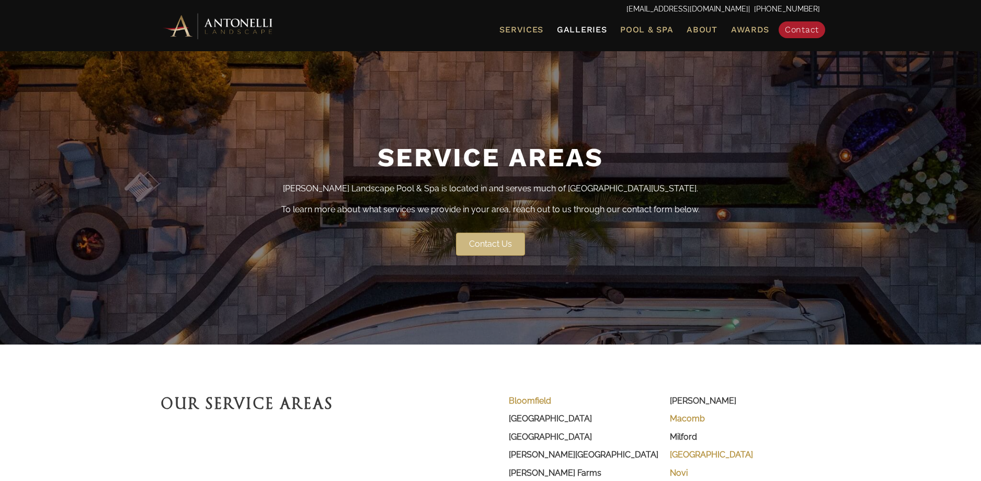
click at [585, 28] on span "Galleries" at bounding box center [582, 30] width 50 height 10
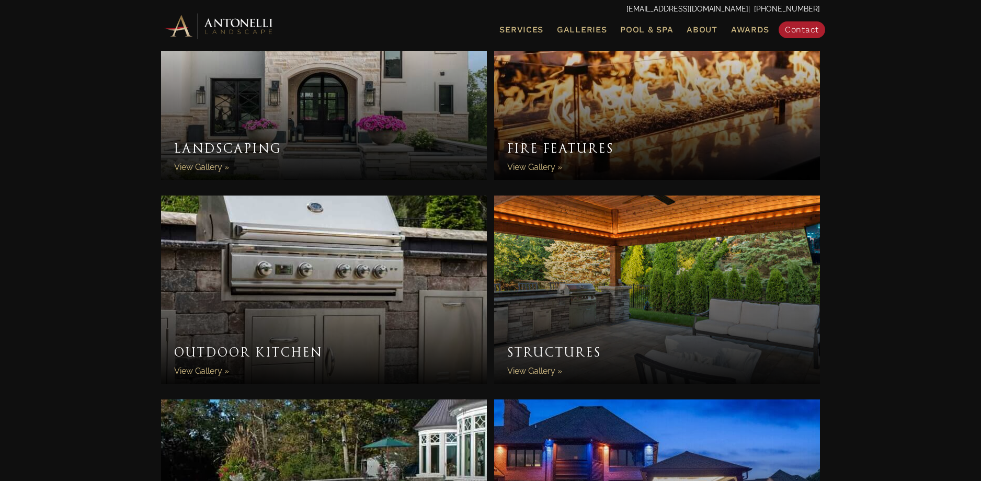
scroll to position [837, 0]
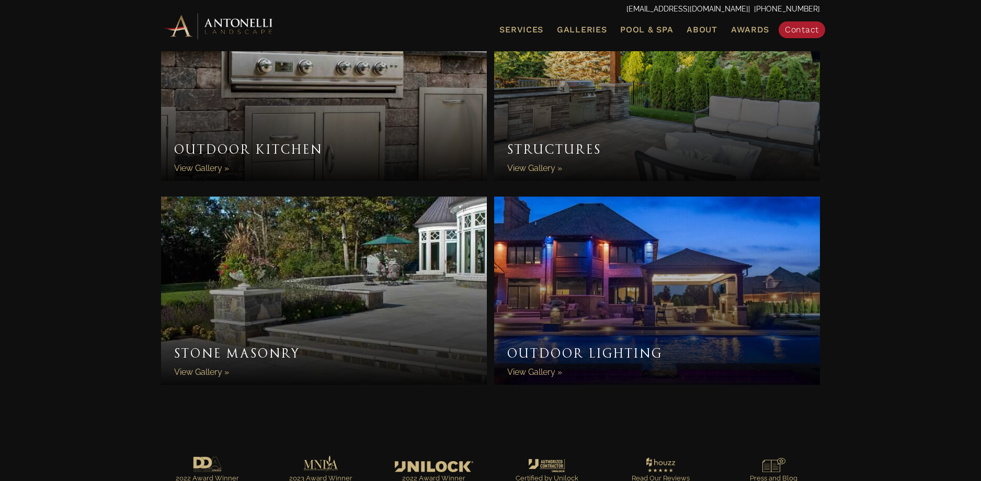
click at [689, 266] on link "Outdoor Lighting" at bounding box center [657, 291] width 326 height 188
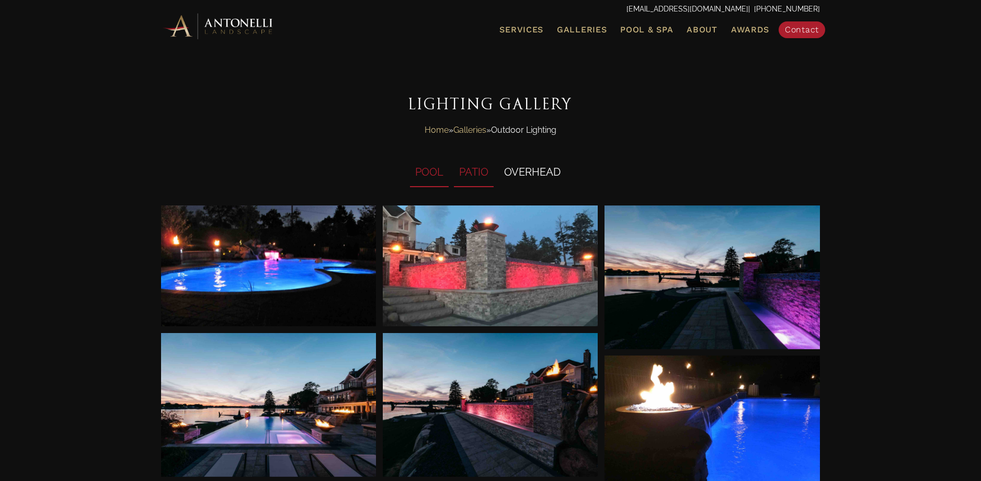
click at [480, 174] on li "PATIO" at bounding box center [474, 172] width 40 height 29
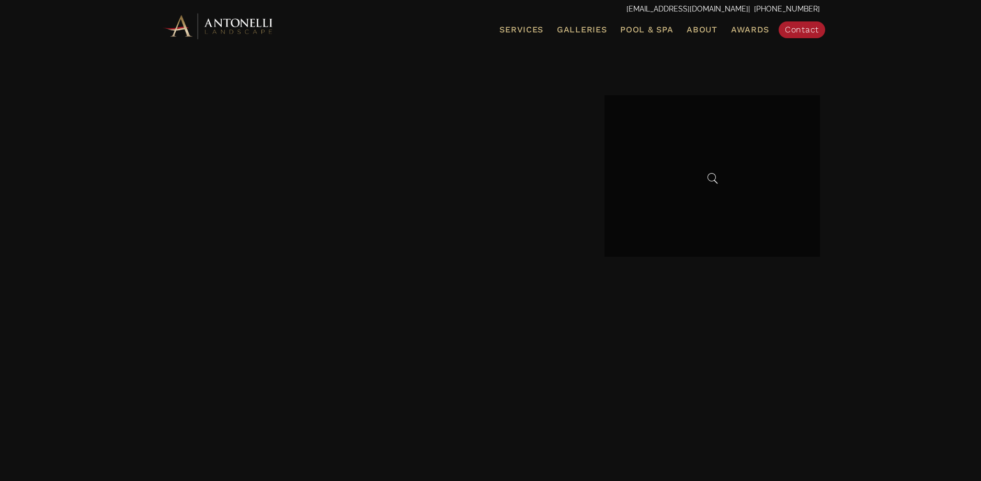
scroll to position [481, 0]
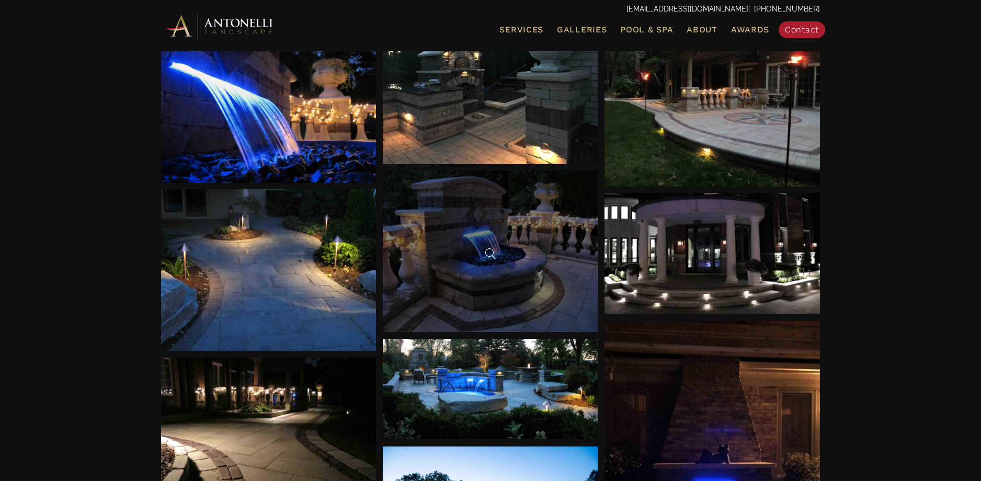
click at [506, 271] on div at bounding box center [490, 251] width 215 height 162
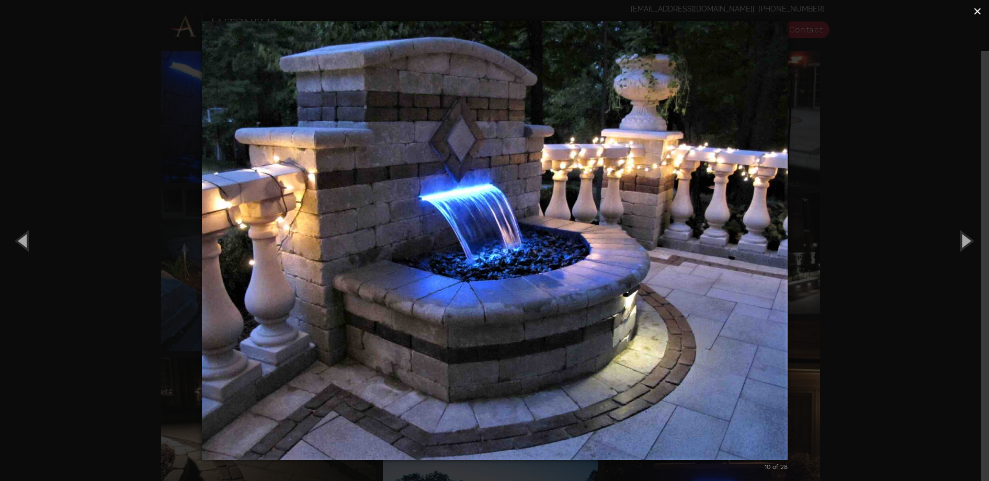
click at [973, 11] on span "×" at bounding box center [977, 11] width 8 height 16
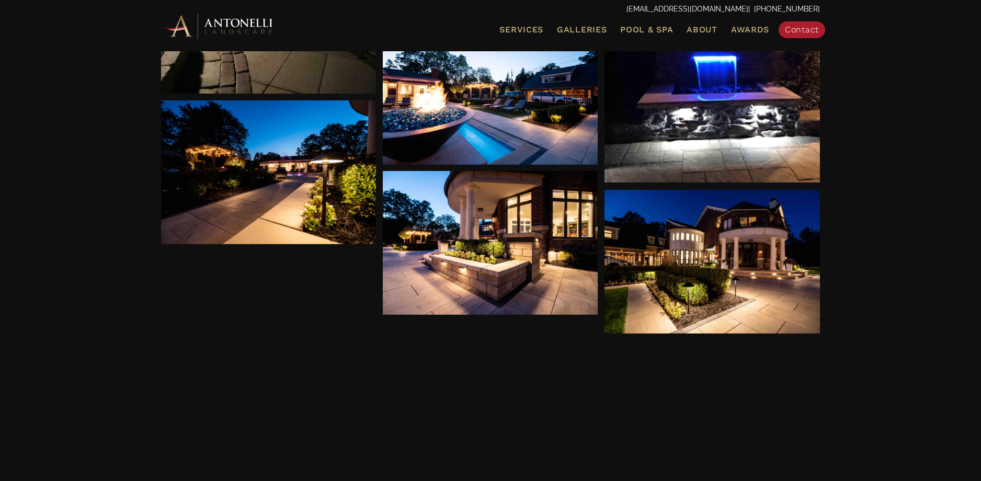
scroll to position [538, 0]
